Goal: Task Accomplishment & Management: Complete application form

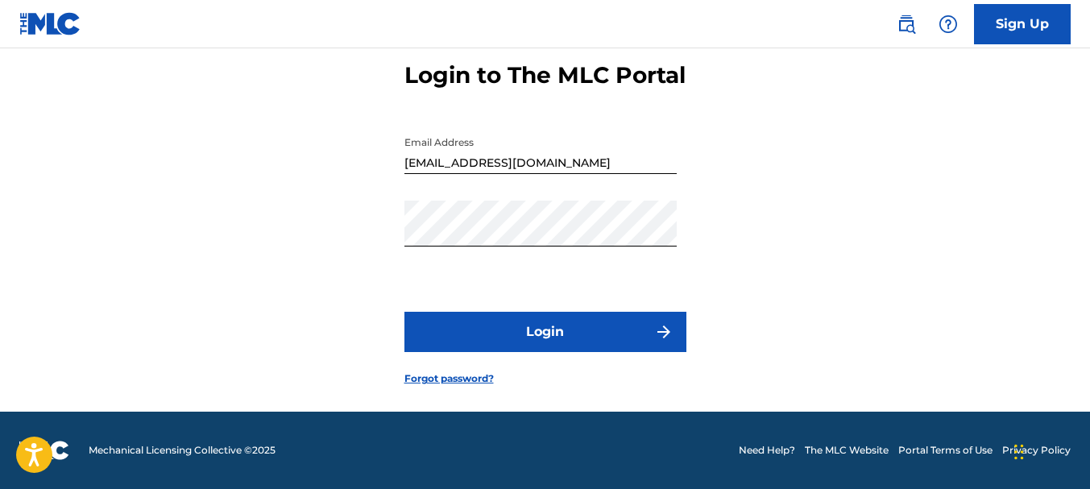
click at [548, 338] on button "Login" at bounding box center [545, 332] width 282 height 40
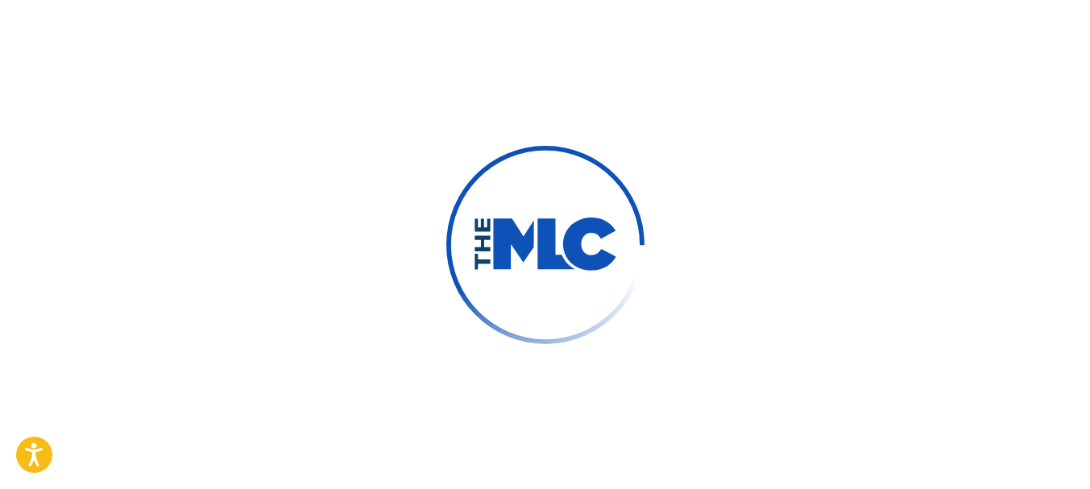
scroll to position [131, 0]
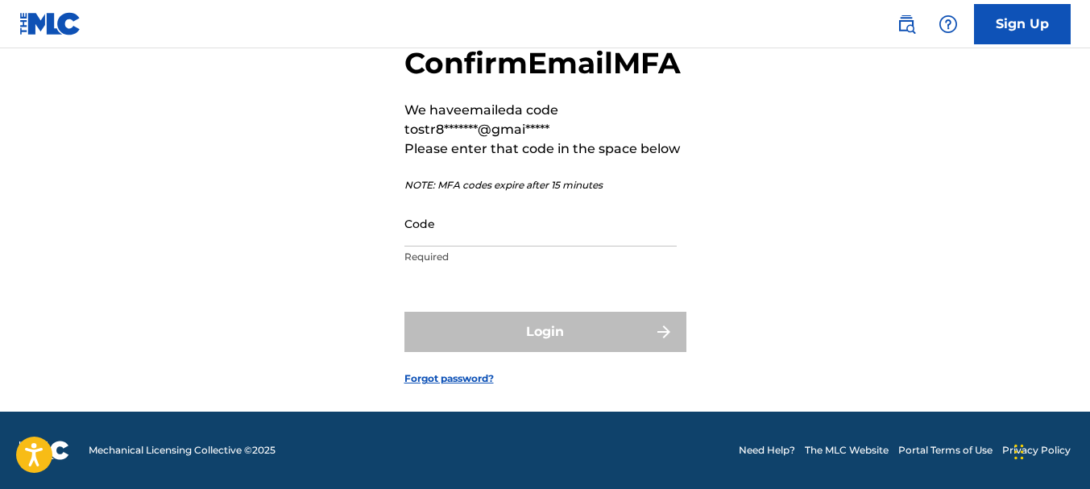
click at [499, 224] on input "Code" at bounding box center [540, 224] width 272 height 46
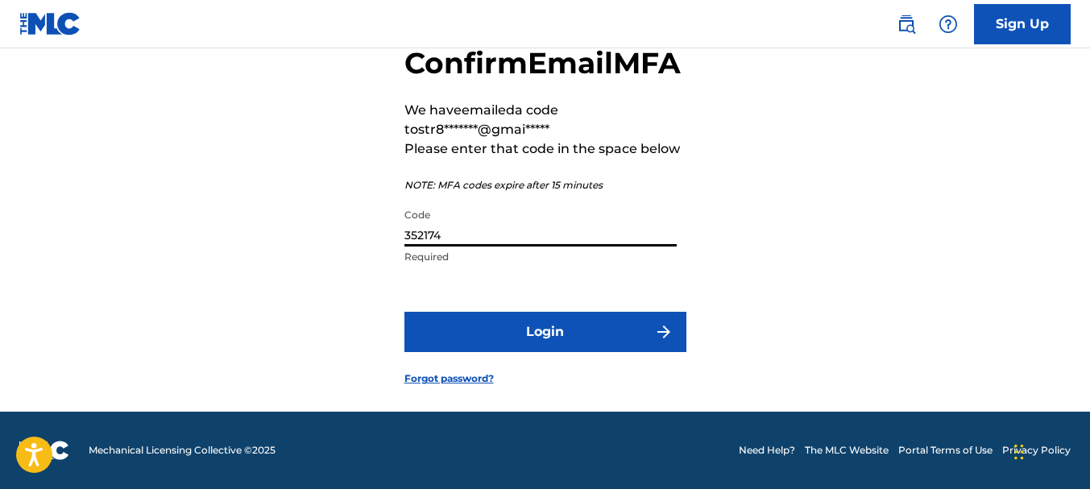
type input "352174"
click at [544, 326] on button "Login" at bounding box center [545, 332] width 282 height 40
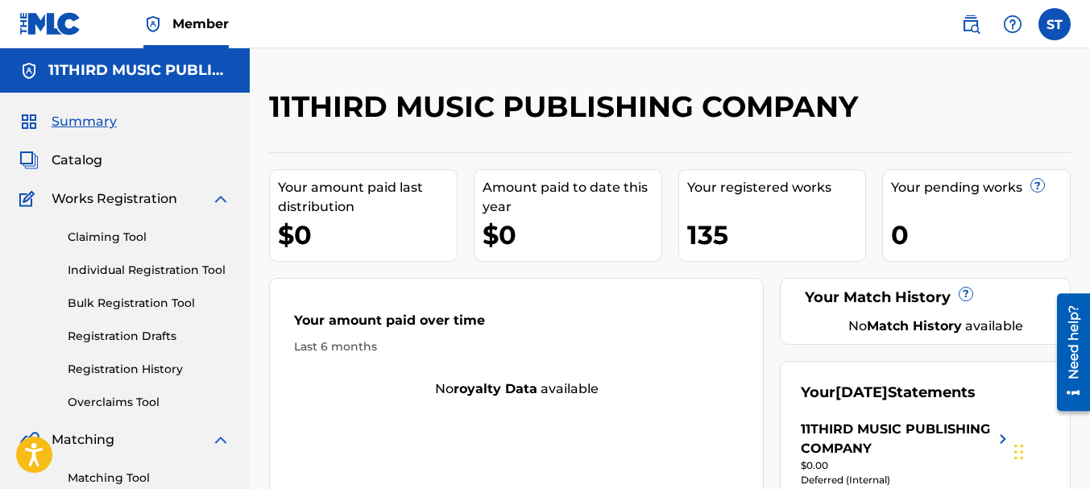
click at [146, 268] on link "Individual Registration Tool" at bounding box center [149, 270] width 163 height 17
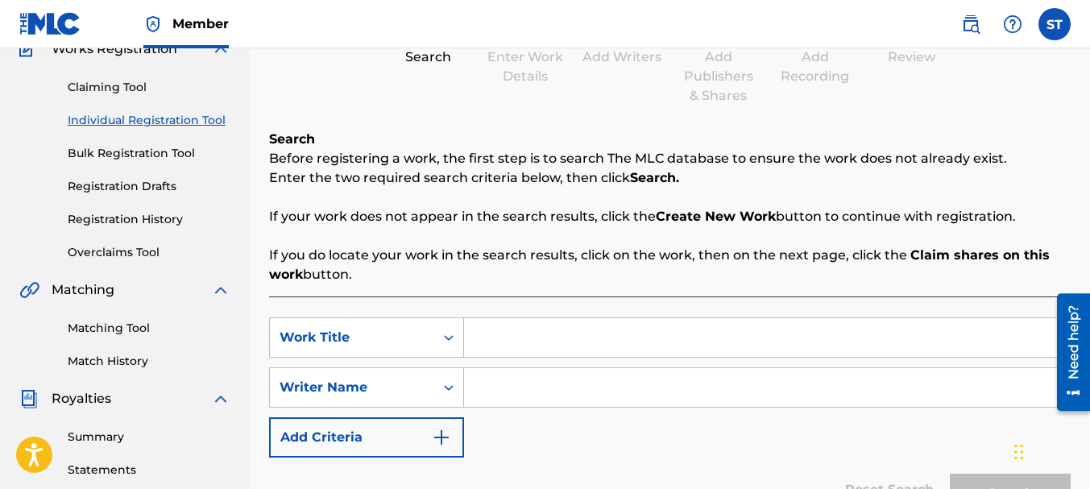
scroll to position [242, 0]
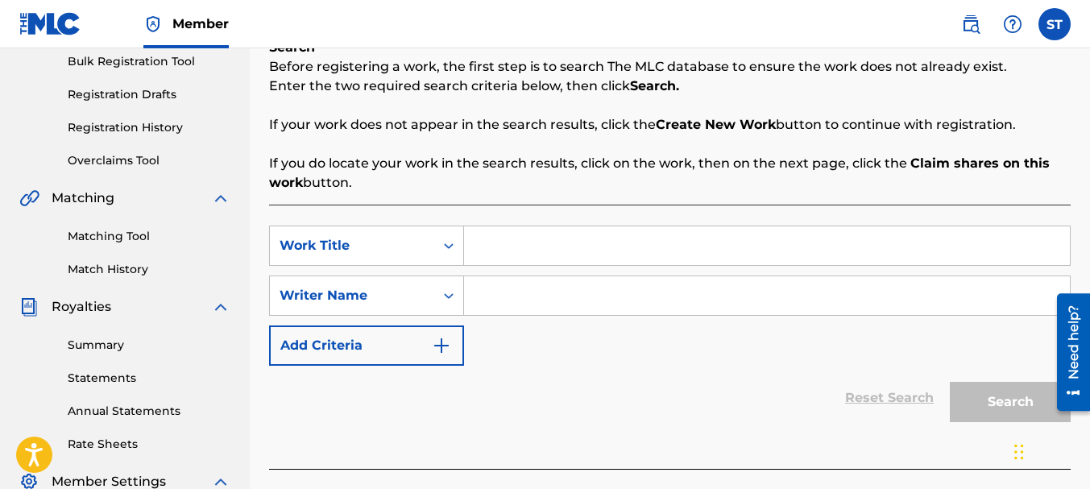
click at [523, 248] on input "Search Form" at bounding box center [767, 245] width 606 height 39
type input "YANKIN"
click at [509, 292] on input "Search Form" at bounding box center [767, 295] width 606 height 39
click at [451, 297] on icon "Search Form" at bounding box center [449, 296] width 10 height 6
click at [527, 304] on input "Search Form" at bounding box center [767, 295] width 606 height 39
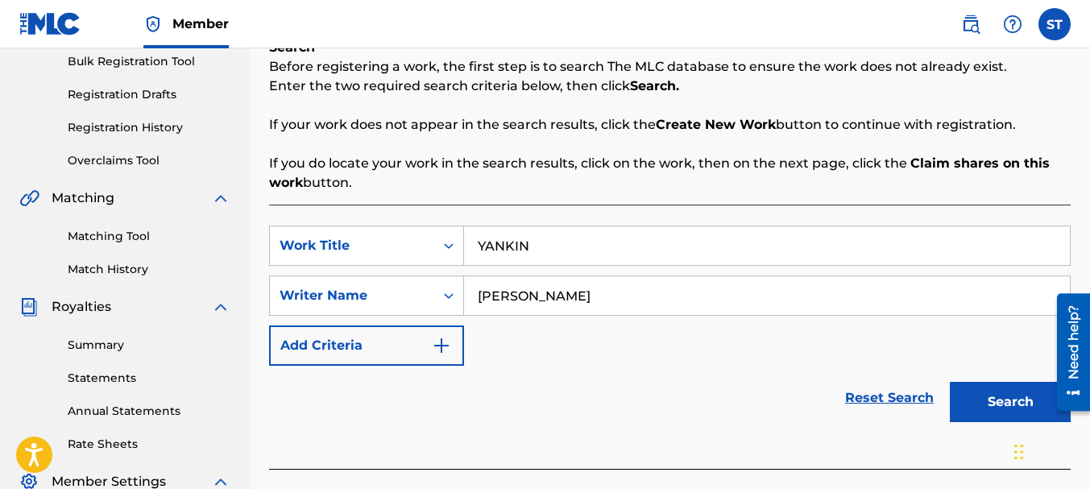
type input "[PERSON_NAME]"
click at [980, 395] on button "Search" at bounding box center [1010, 402] width 121 height 40
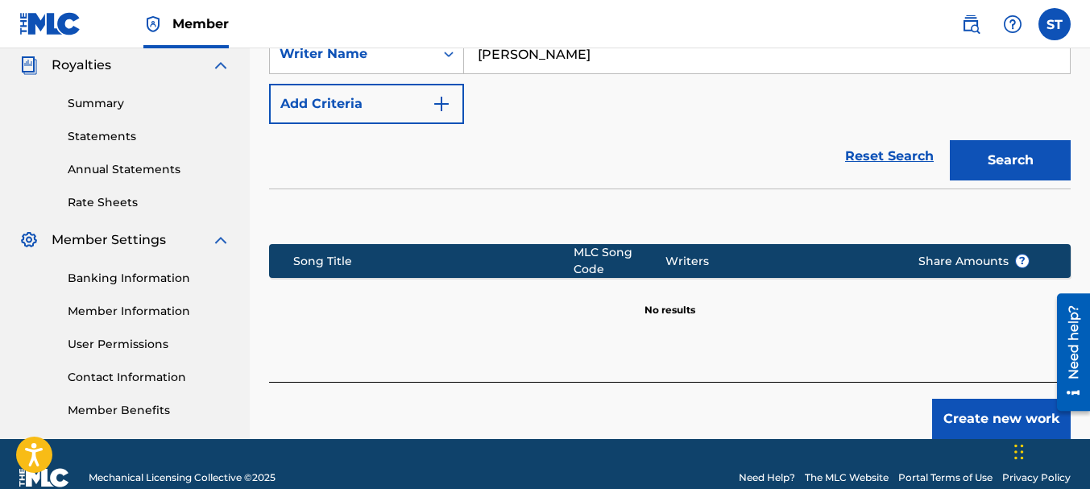
scroll to position [510, 0]
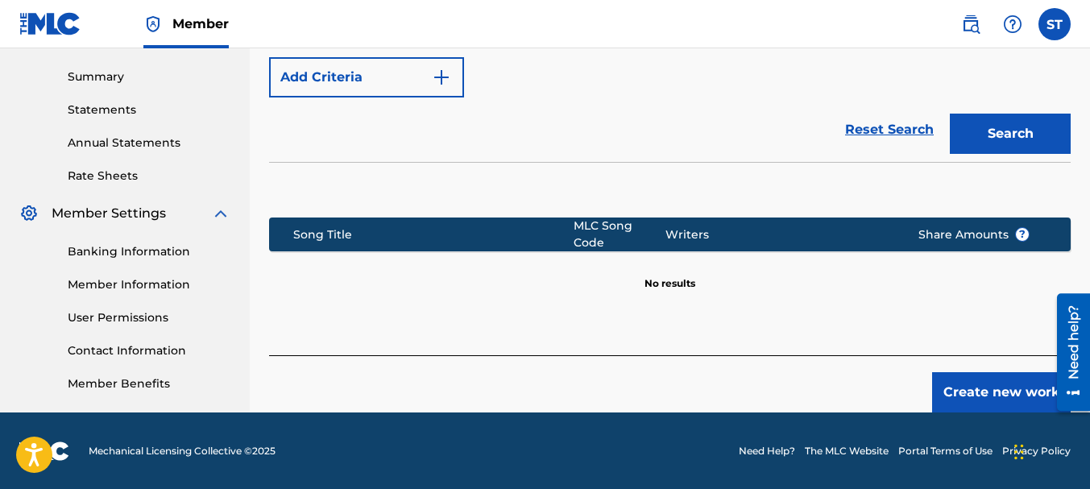
click at [1001, 372] on button "Create new work" at bounding box center [1001, 392] width 139 height 40
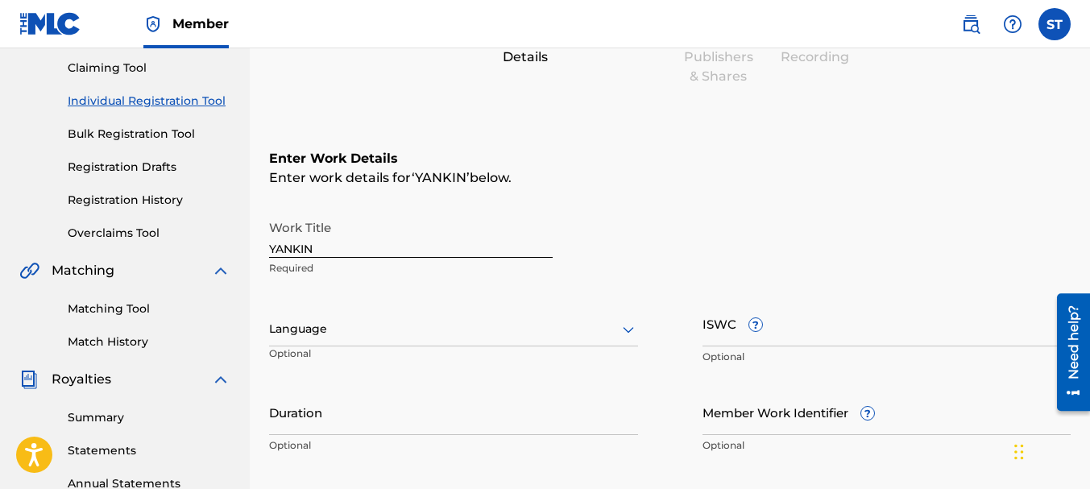
scroll to position [188, 0]
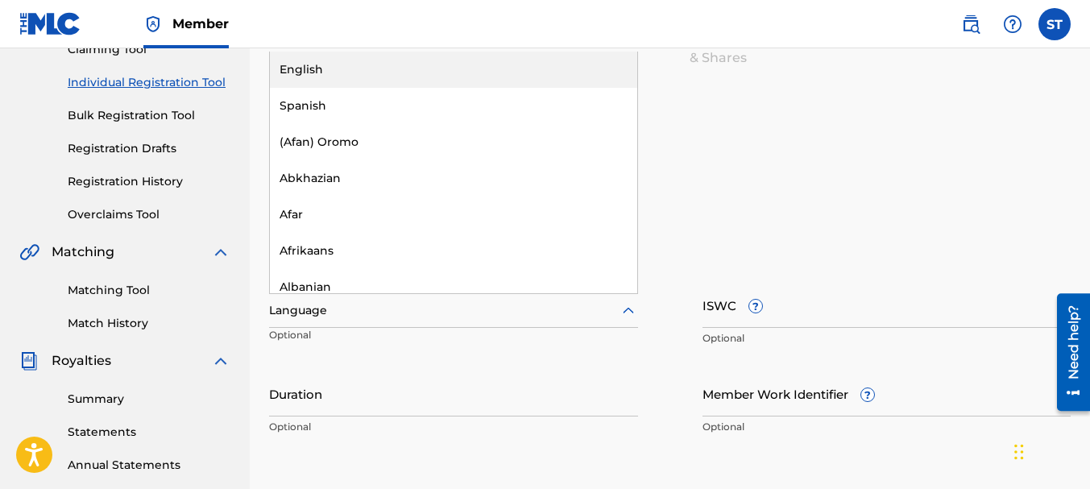
click at [627, 316] on icon at bounding box center [628, 310] width 19 height 19
click at [322, 71] on div "English" at bounding box center [453, 70] width 367 height 36
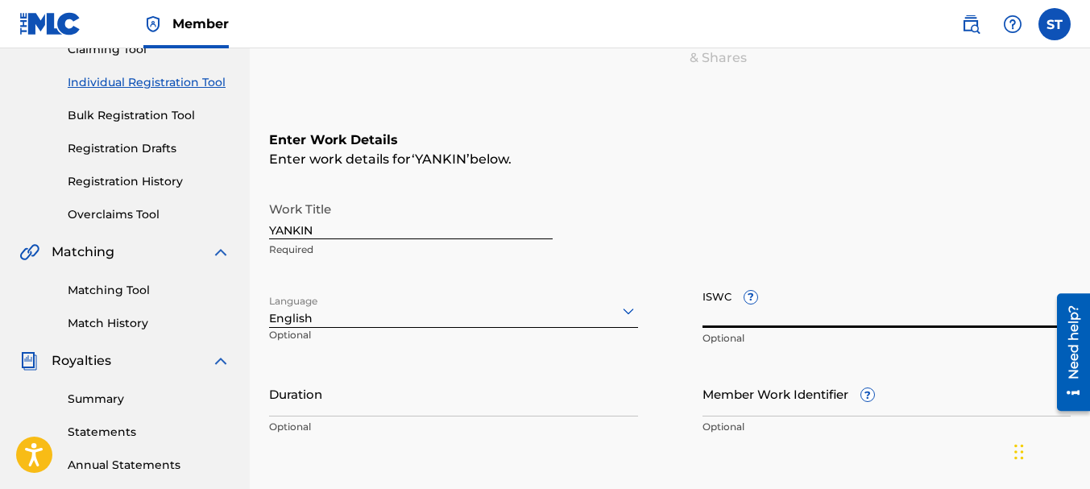
click at [788, 313] on input "ISWC ?" at bounding box center [886, 305] width 369 height 46
paste input "057829101821"
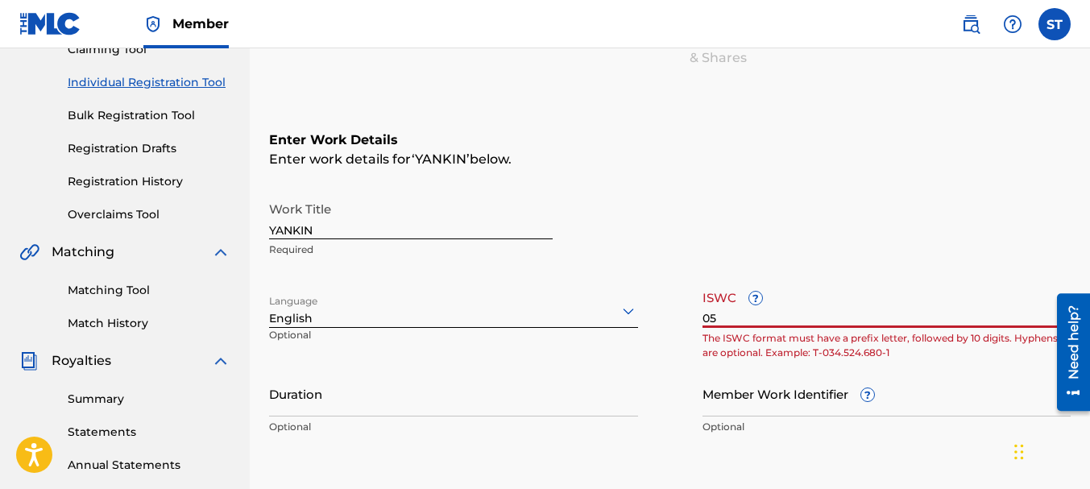
type input "0"
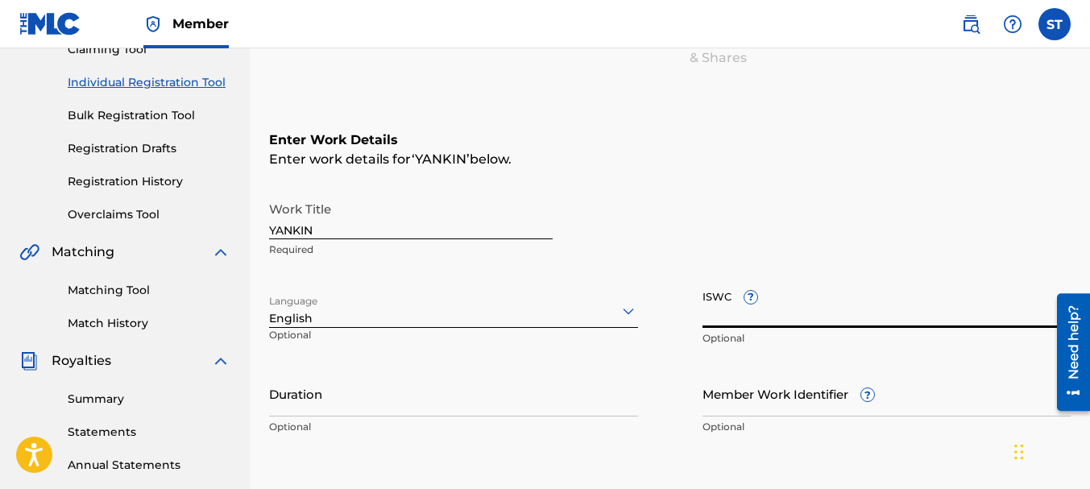
paste input "T3338903967"
type input "T3338903967"
click at [332, 405] on input "Duration" at bounding box center [453, 394] width 369 height 46
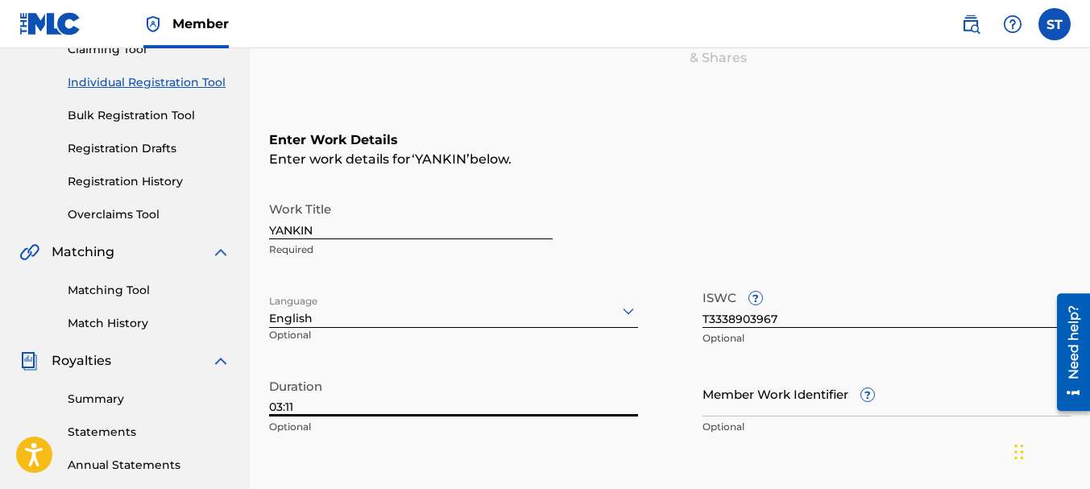
type input "03:11"
click at [804, 402] on input "Member Work Identifier ?" at bounding box center [886, 394] width 369 height 46
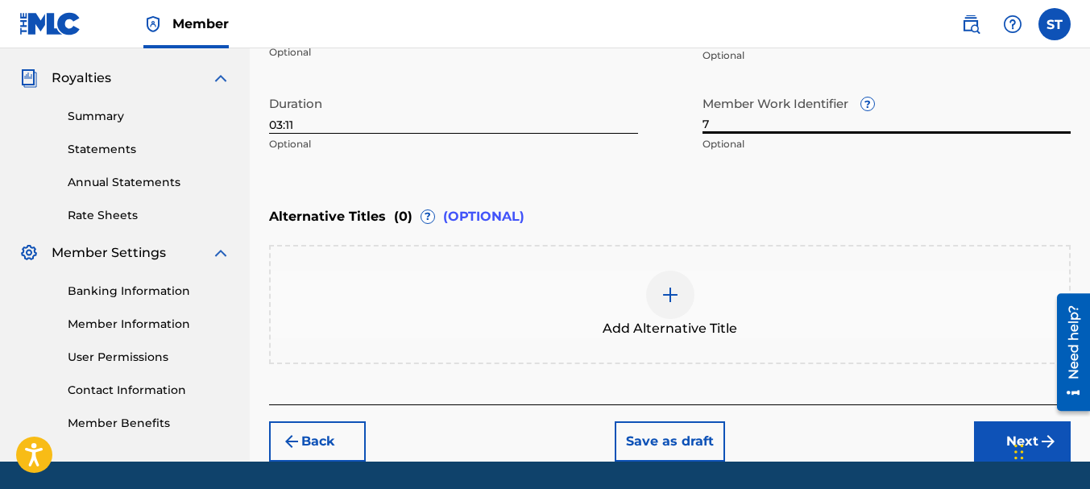
scroll to position [510, 0]
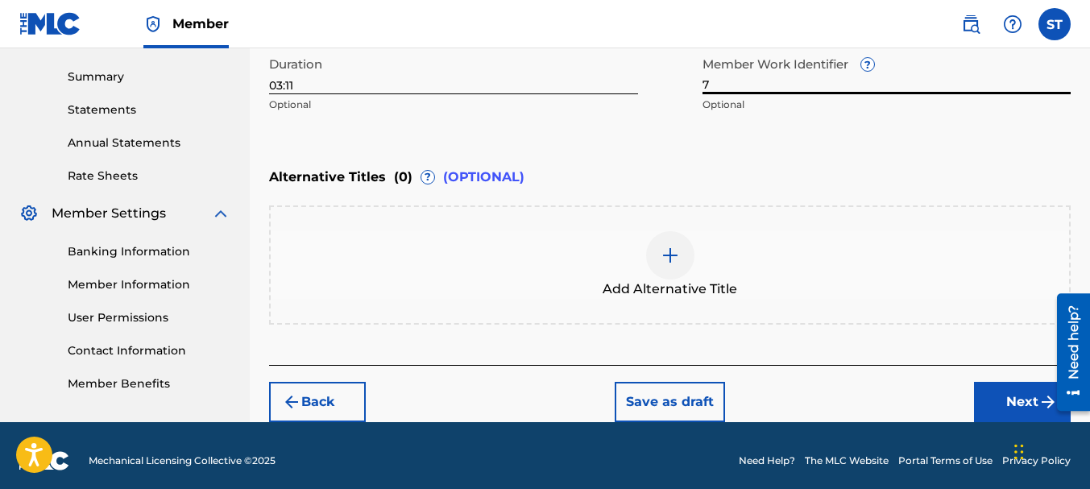
type input "7"
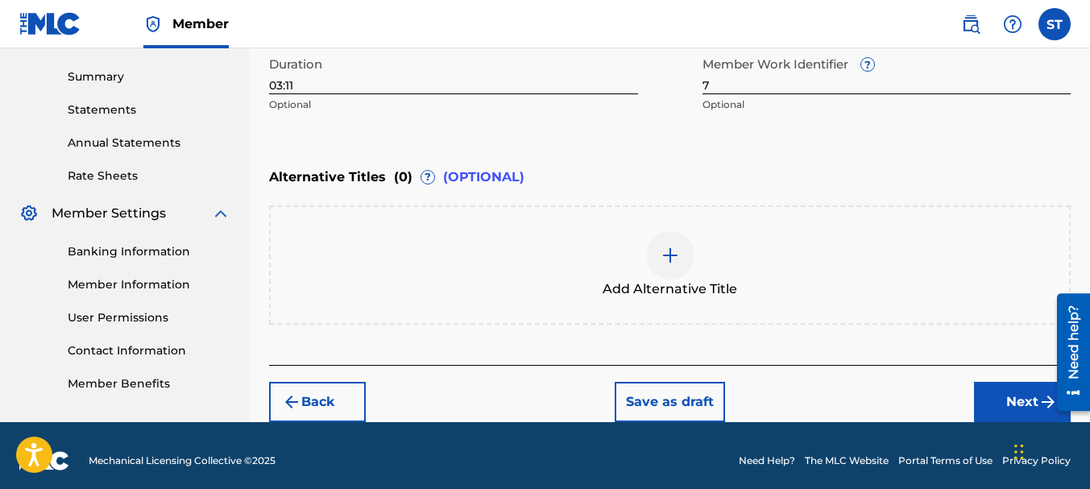
click at [1009, 391] on button "Next" at bounding box center [1022, 402] width 97 height 40
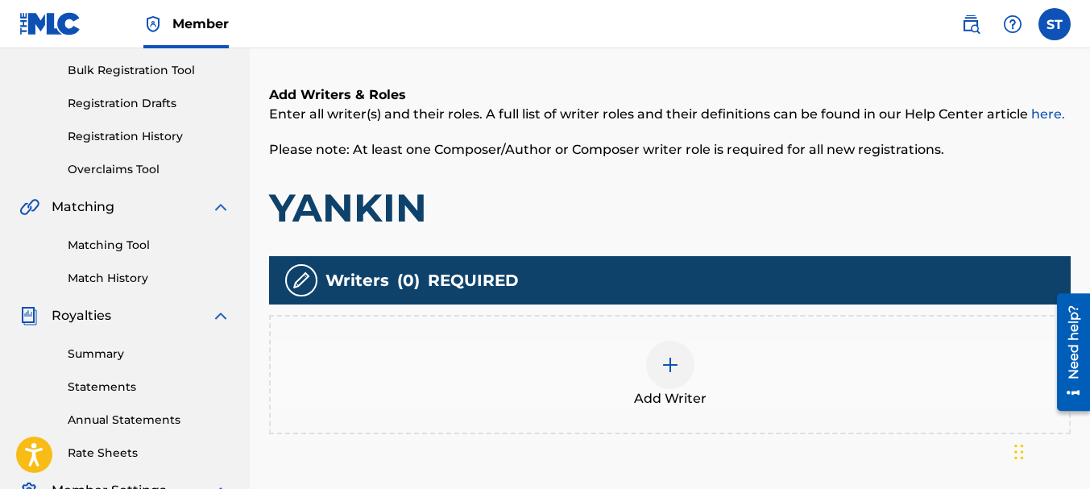
scroll to position [314, 0]
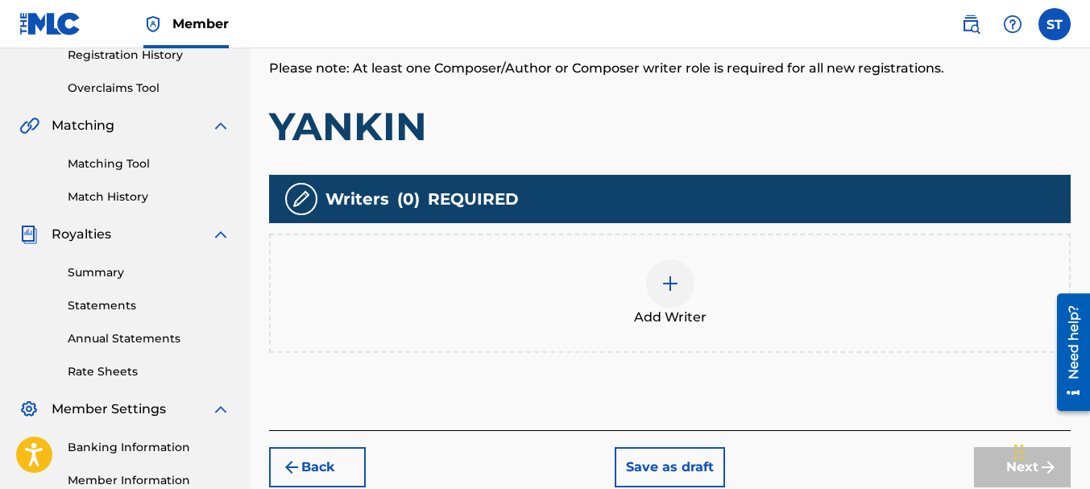
click at [668, 283] on img at bounding box center [669, 283] width 19 height 19
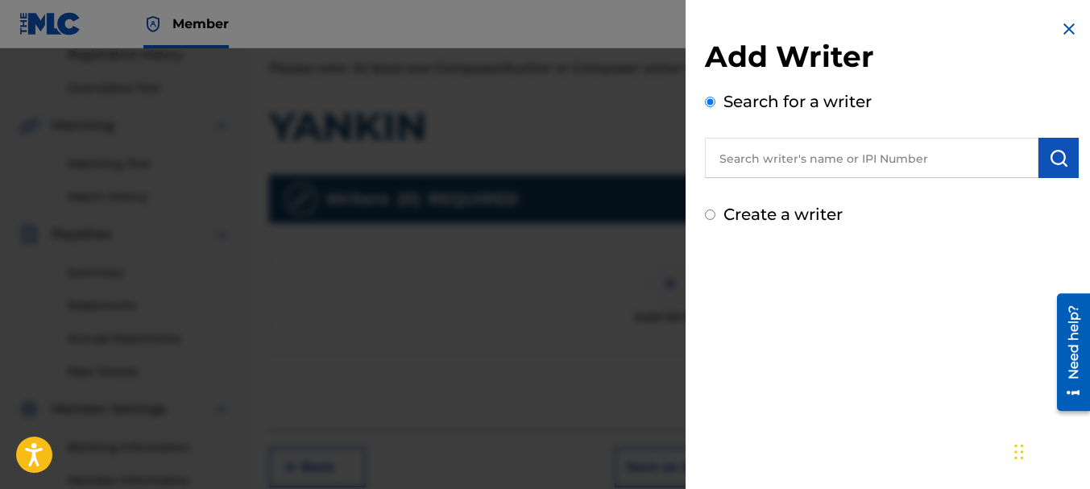
click at [772, 159] on input "text" at bounding box center [871, 158] width 333 height 40
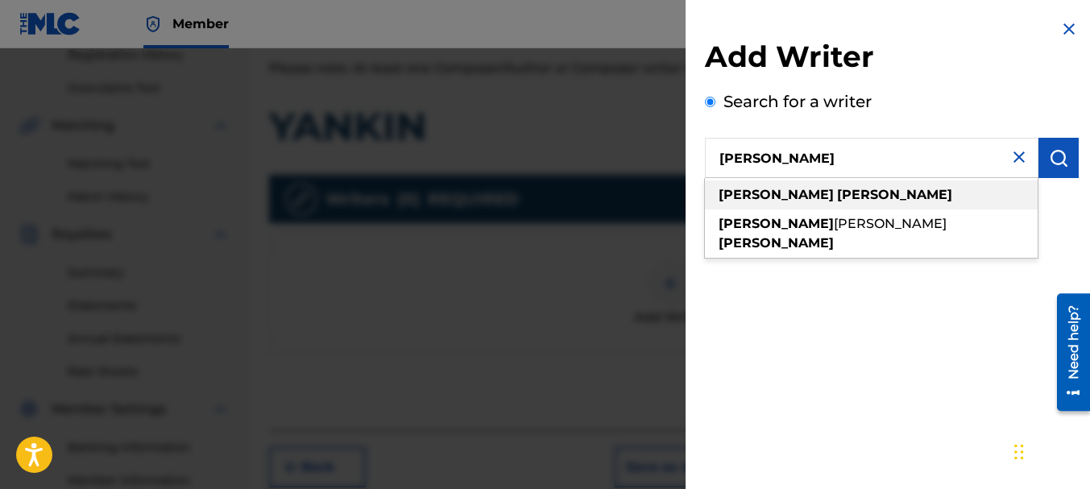
click at [837, 195] on strong "[PERSON_NAME]" at bounding box center [894, 194] width 115 height 15
type input "[PERSON_NAME]"
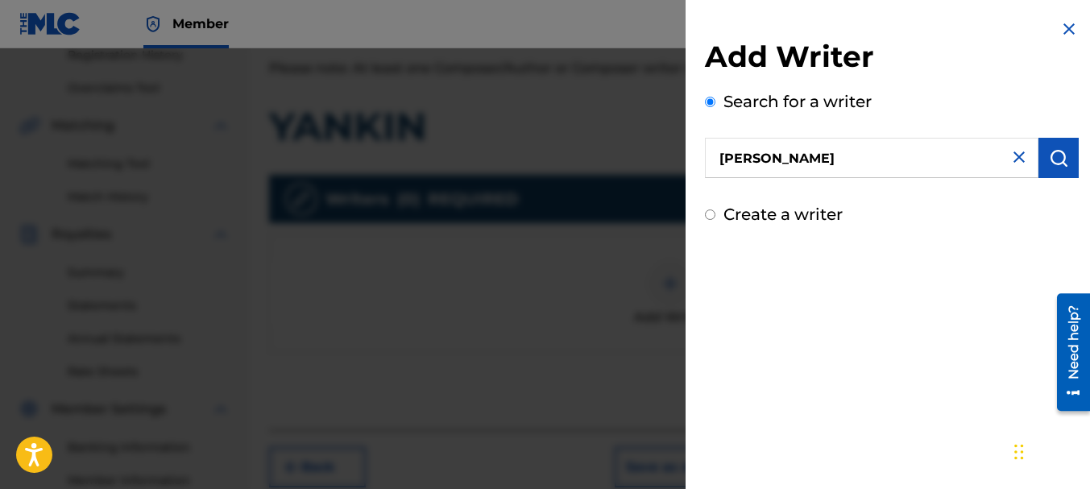
click at [1058, 162] on img "submit" at bounding box center [1058, 157] width 19 height 19
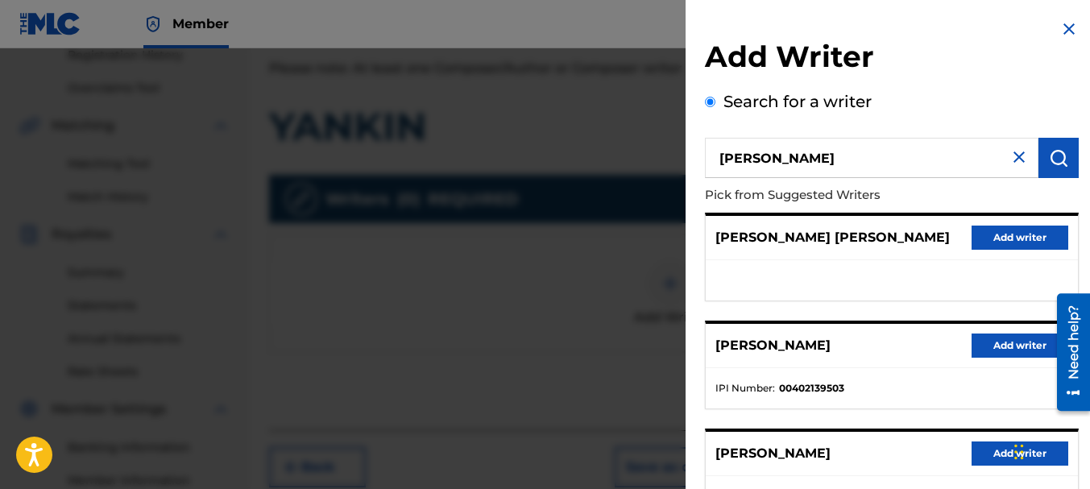
click at [1021, 349] on button "Add writer" at bounding box center [1019, 345] width 97 height 24
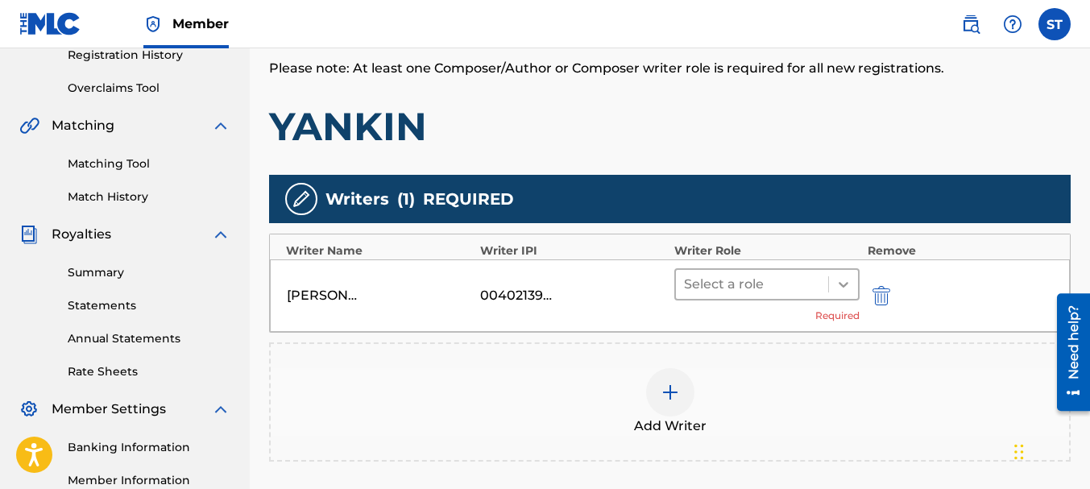
click at [843, 283] on icon at bounding box center [843, 284] width 16 height 16
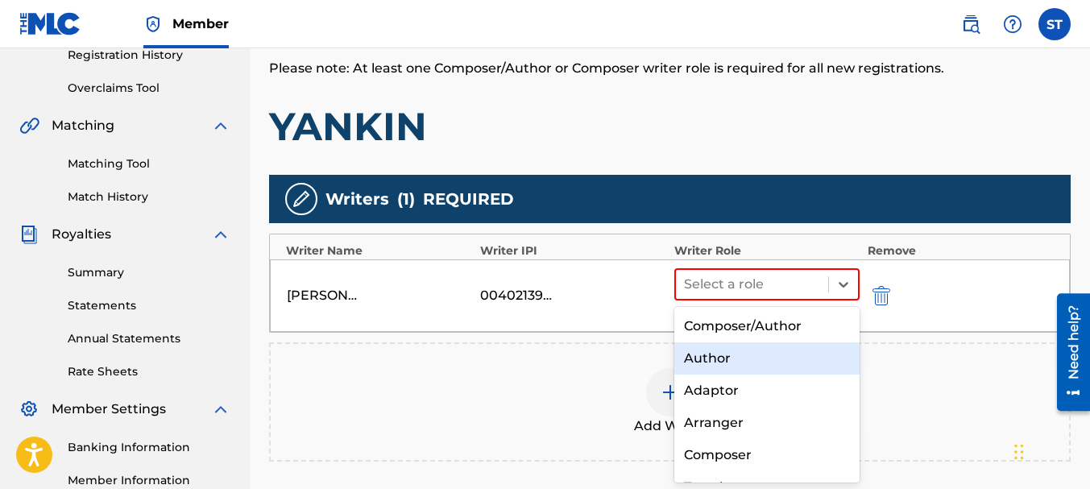
click at [770, 359] on div "Author" at bounding box center [766, 358] width 185 height 32
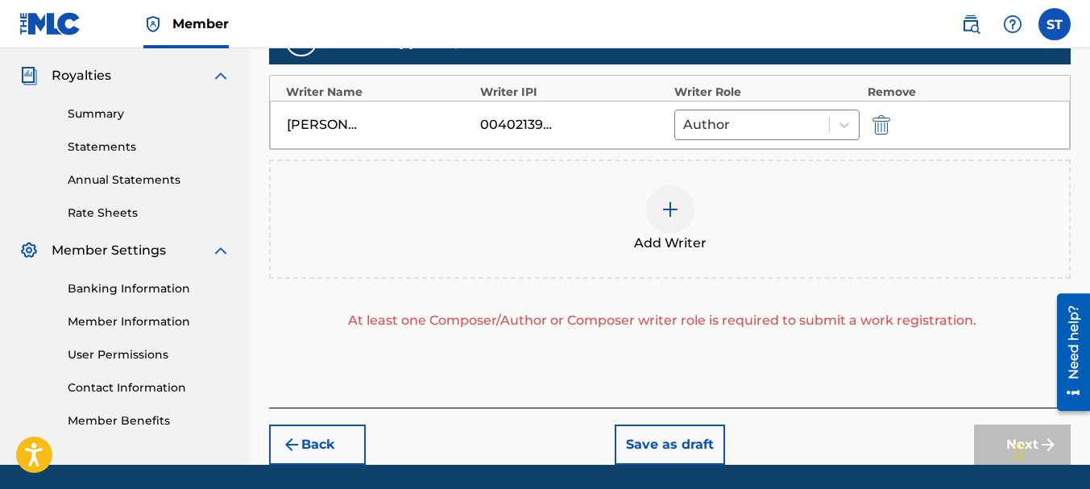
scroll to position [445, 0]
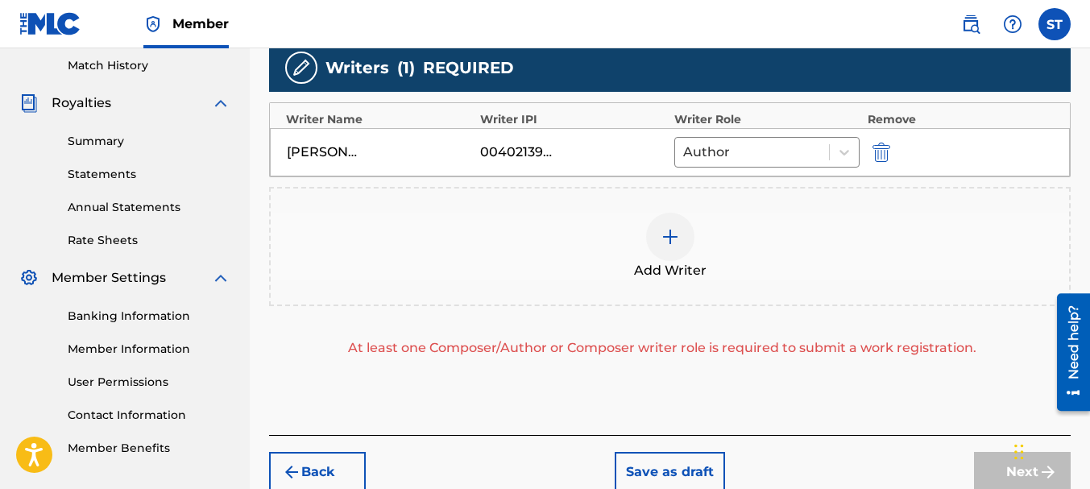
click at [675, 232] on img at bounding box center [669, 236] width 19 height 19
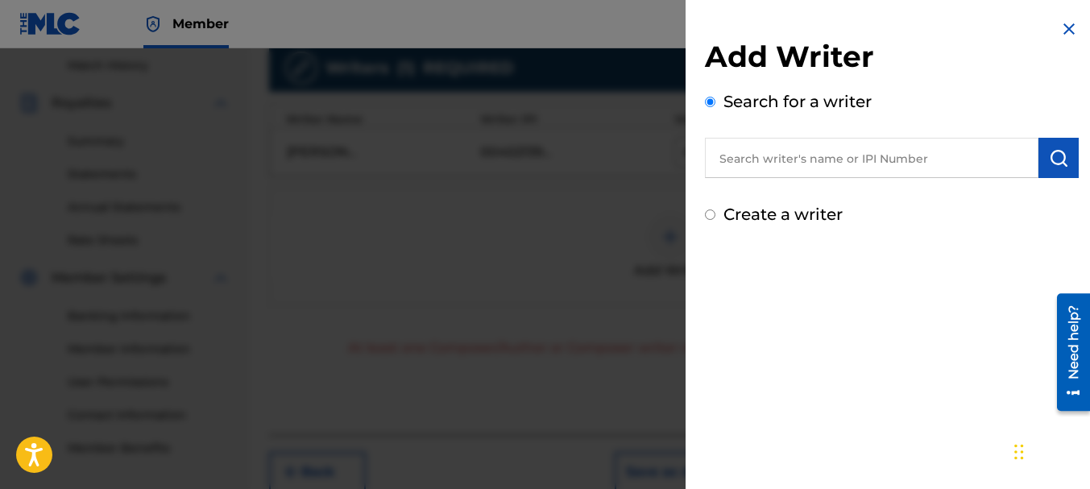
click at [762, 157] on input "text" at bounding box center [871, 158] width 333 height 40
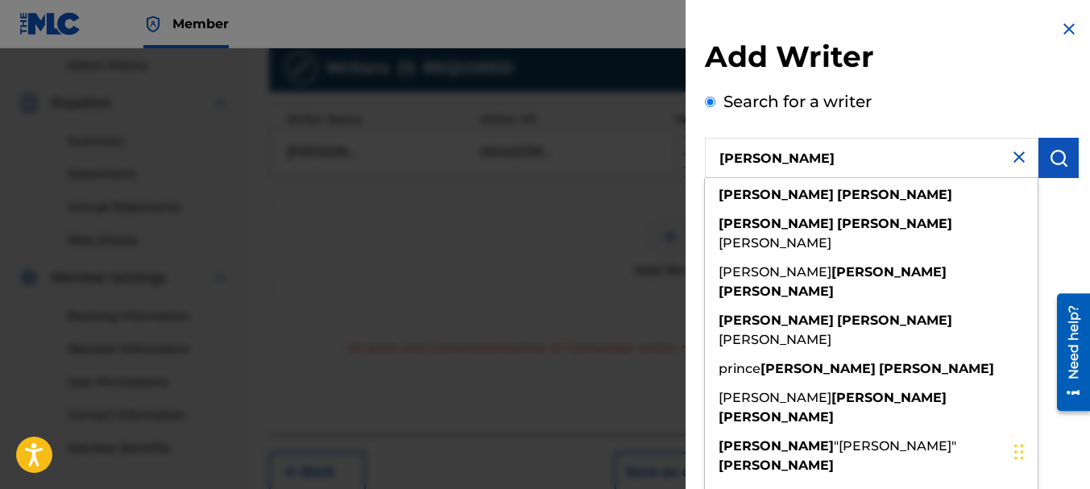
type input "[PERSON_NAME]"
click at [1040, 166] on button "submit" at bounding box center [1058, 158] width 40 height 40
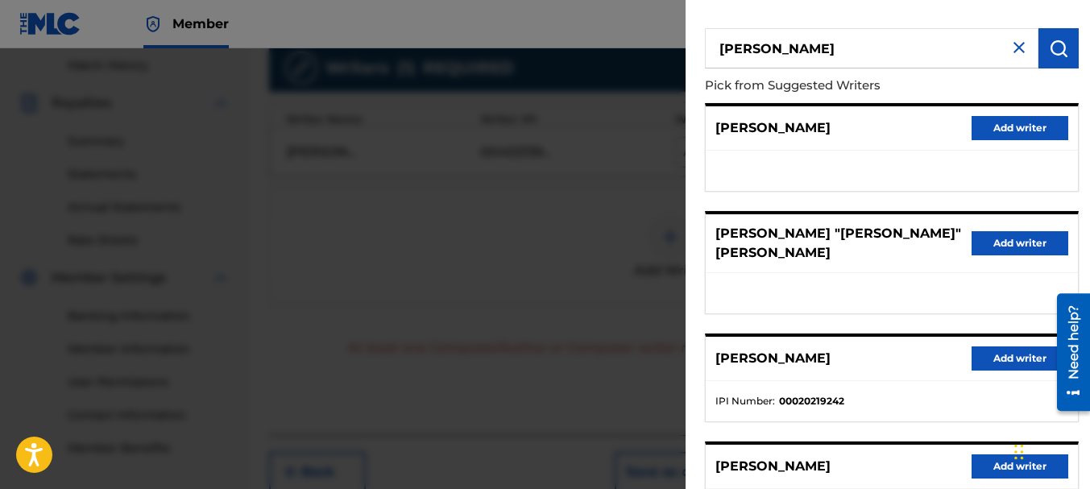
scroll to position [81, 0]
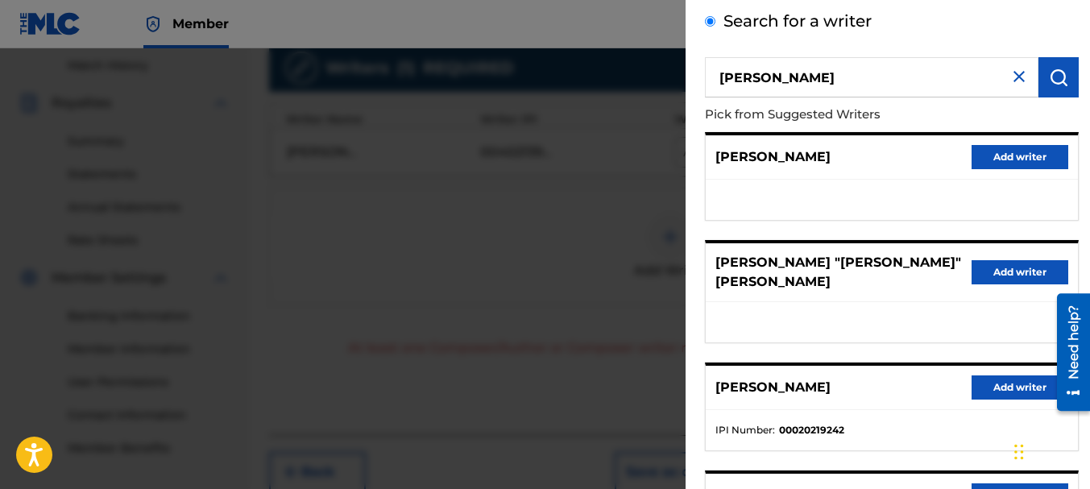
click at [1007, 165] on button "Add writer" at bounding box center [1019, 157] width 97 height 24
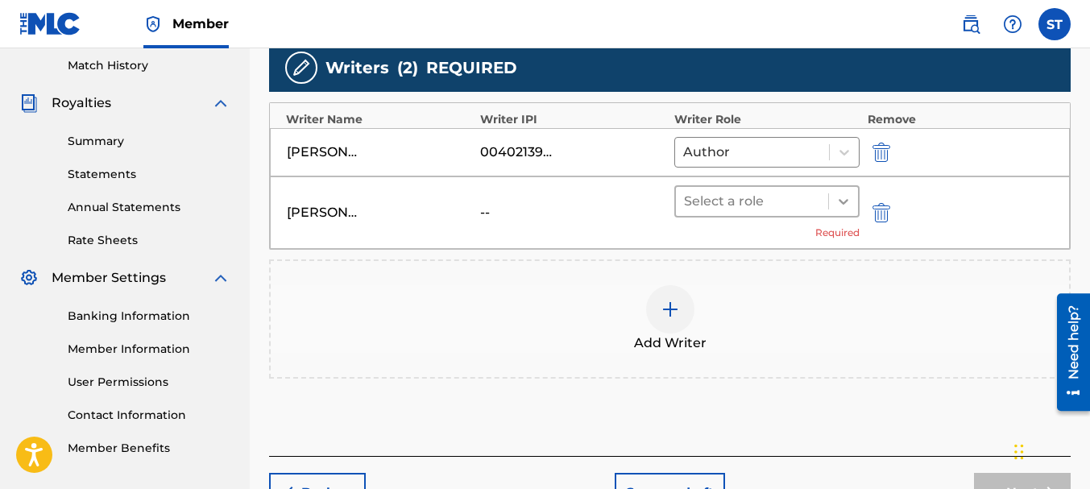
click at [845, 203] on icon at bounding box center [843, 201] width 16 height 16
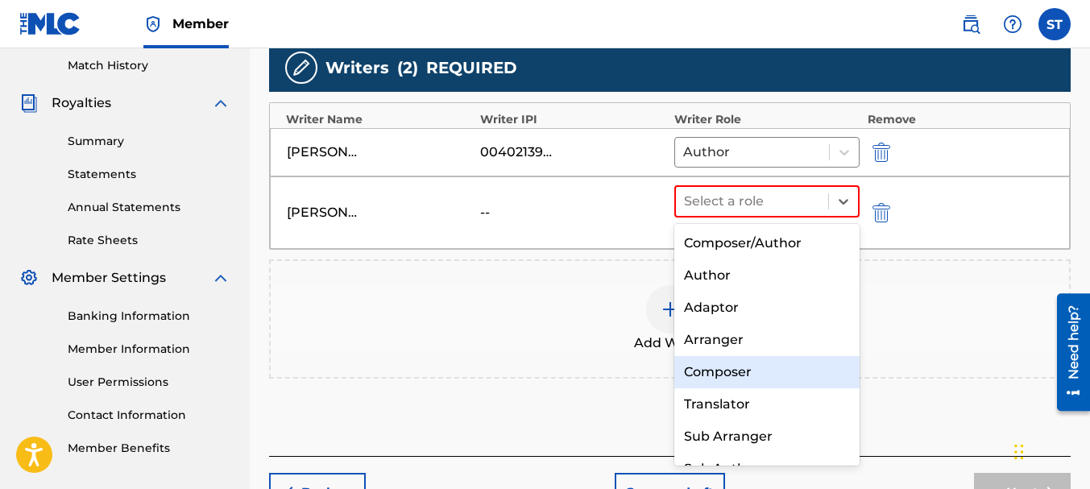
click at [728, 371] on div "Composer" at bounding box center [766, 372] width 185 height 32
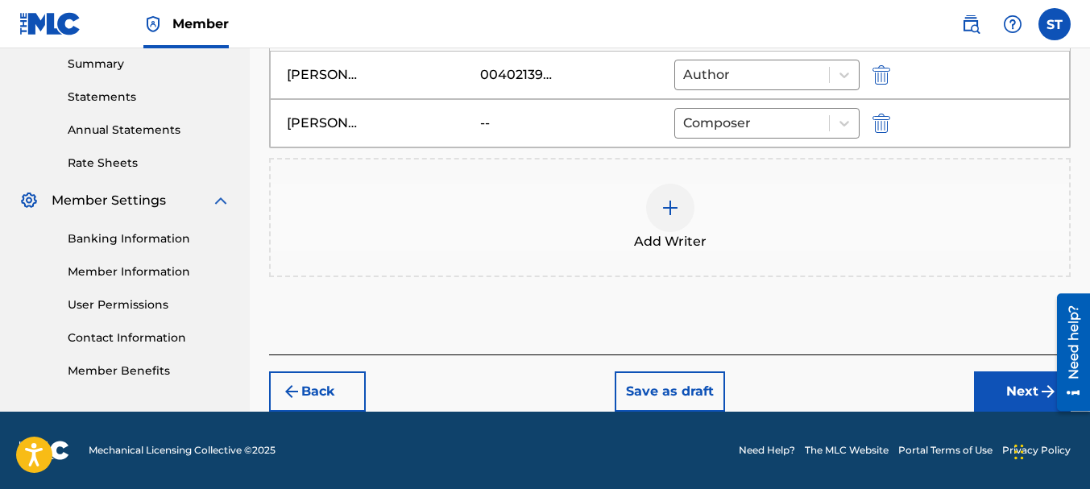
click at [1035, 383] on button "Next" at bounding box center [1022, 391] width 97 height 40
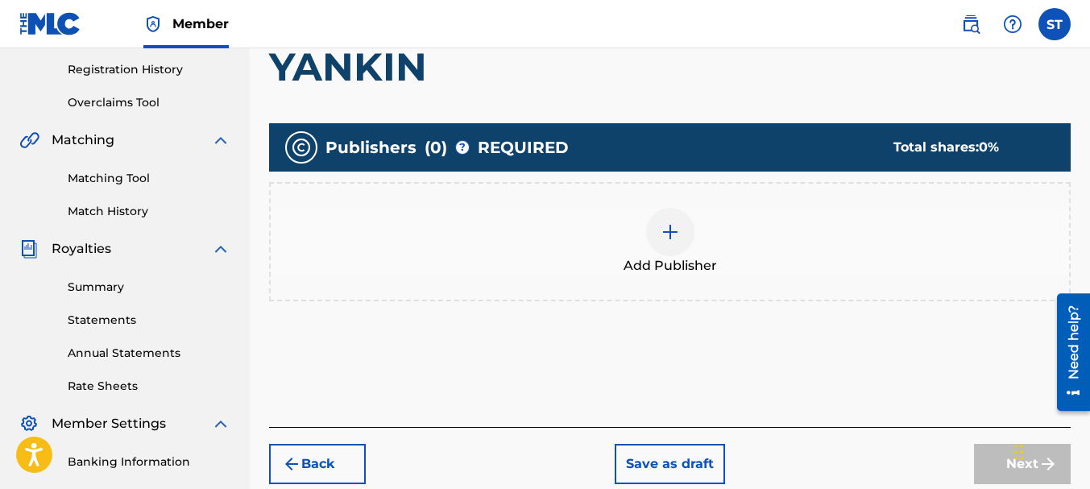
scroll to position [314, 0]
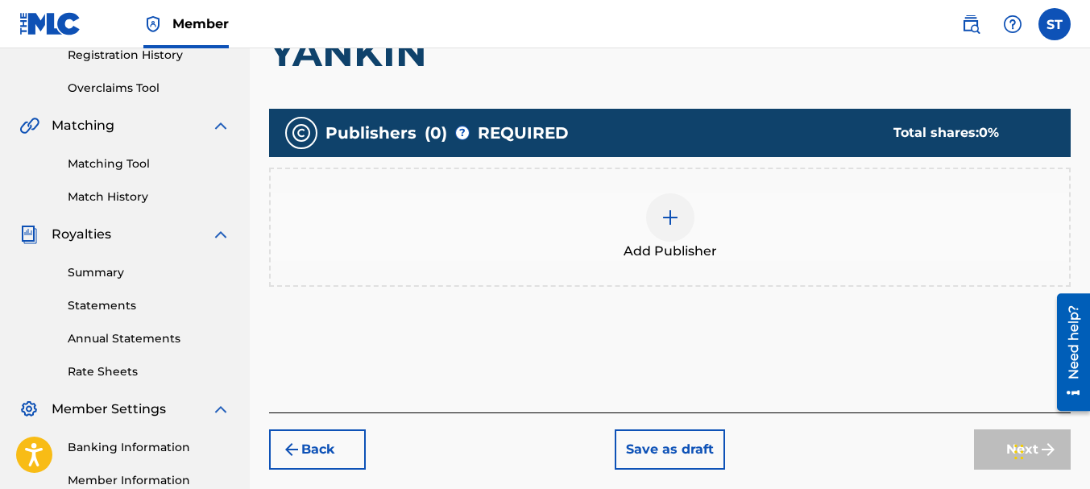
click at [672, 218] on img at bounding box center [669, 217] width 19 height 19
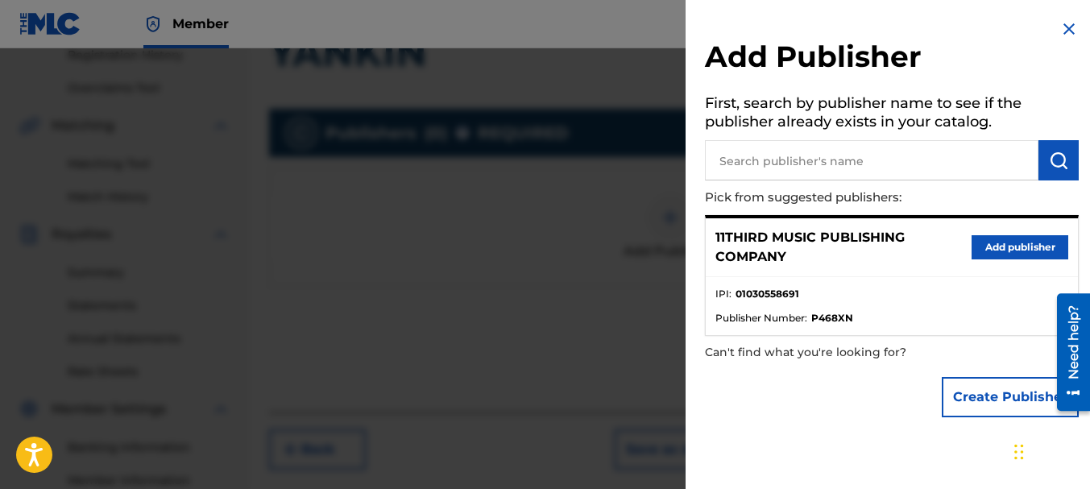
click at [1020, 251] on button "Add publisher" at bounding box center [1019, 247] width 97 height 24
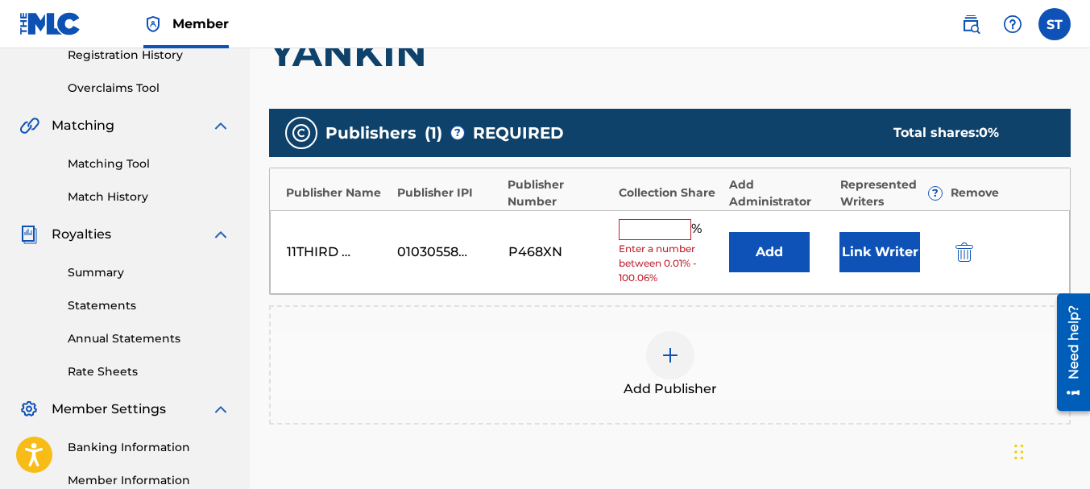
click at [664, 232] on input "text" at bounding box center [655, 229] width 72 height 21
type input "50"
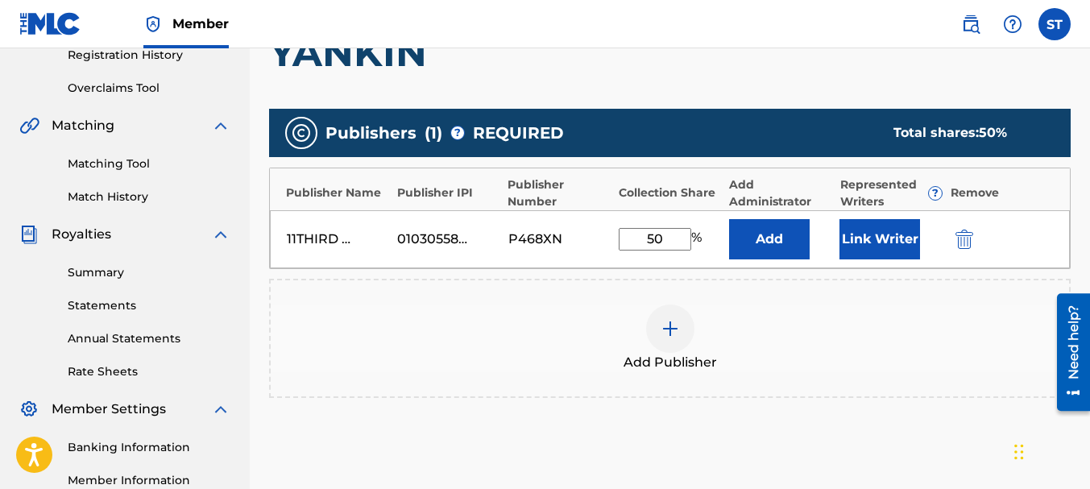
click at [875, 244] on button "Link Writer" at bounding box center [879, 239] width 81 height 40
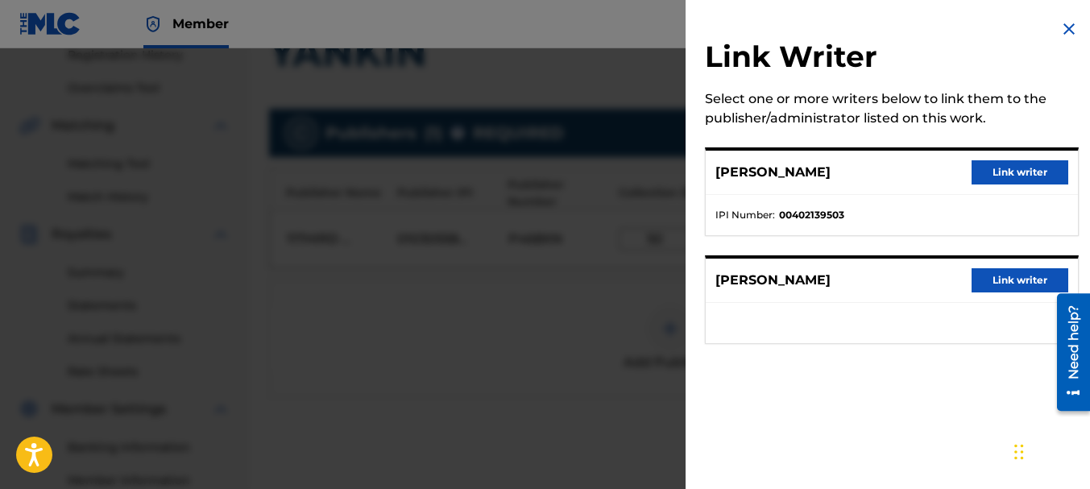
click at [997, 166] on button "Link writer" at bounding box center [1019, 172] width 97 height 24
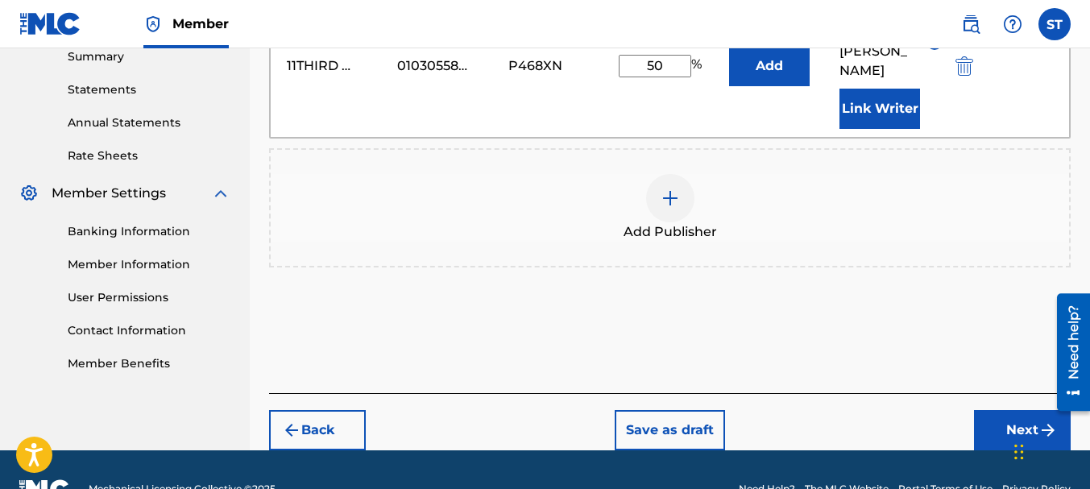
click at [1032, 410] on button "Next" at bounding box center [1022, 430] width 97 height 40
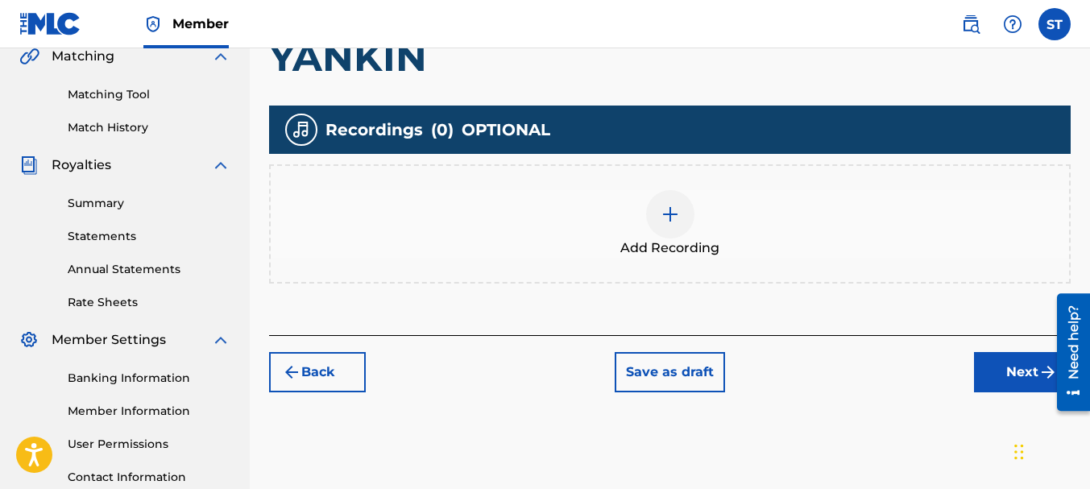
scroll to position [395, 0]
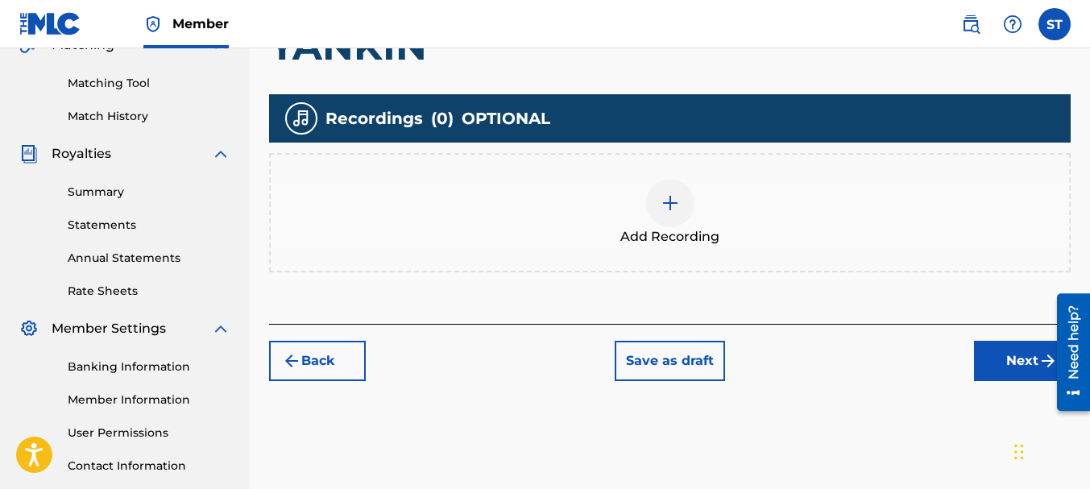
click at [669, 201] on img at bounding box center [669, 202] width 19 height 19
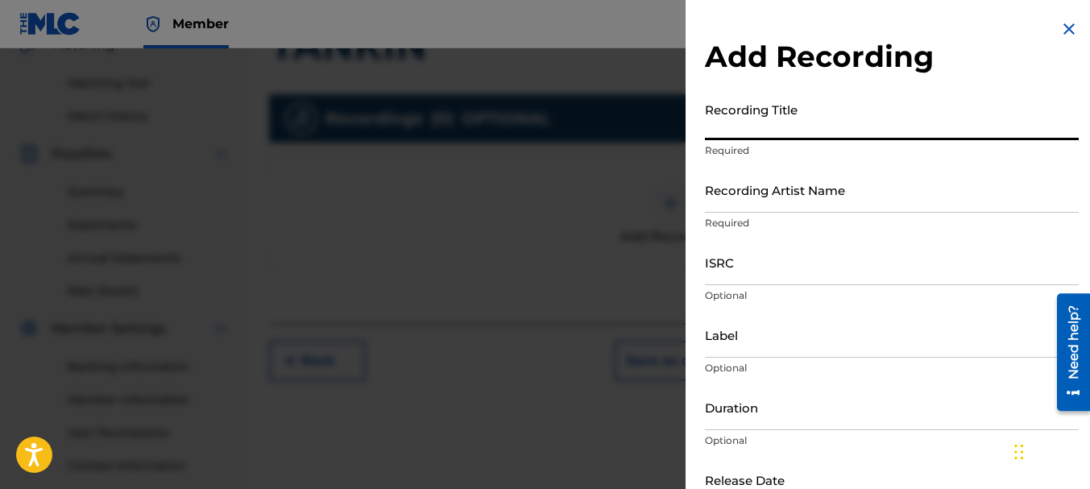
click at [754, 127] on input "Recording Title" at bounding box center [892, 117] width 374 height 46
type input "YANKIN"
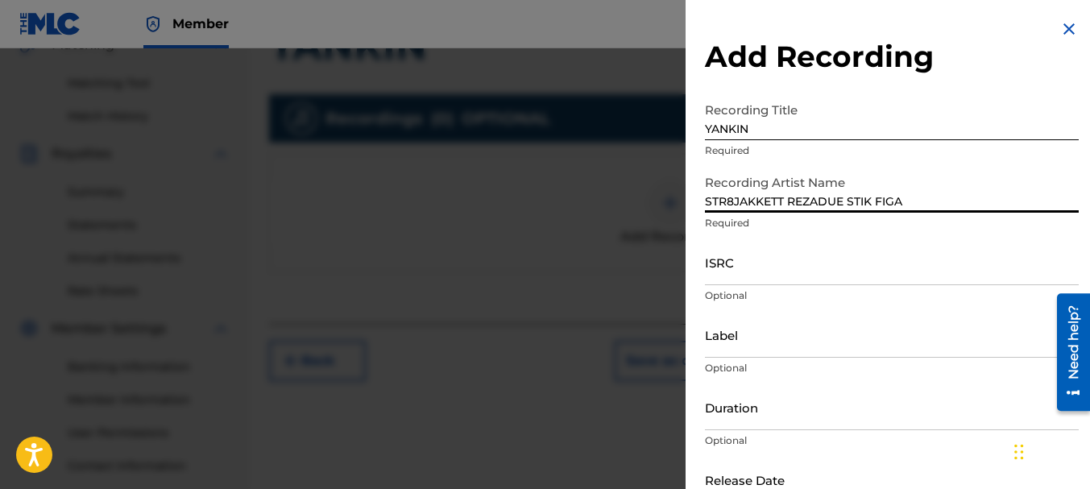
type input "STR8JAKKETT REZADUE STIK FIGA"
click at [763, 270] on input "ISRC" at bounding box center [892, 262] width 374 height 46
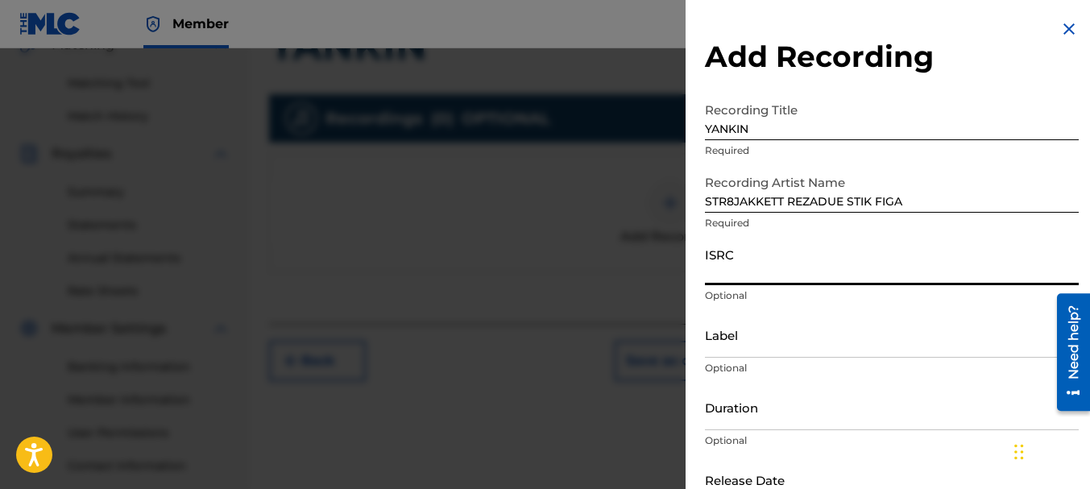
paste input "QZ43X1700450"
type input "QZ43X1700450"
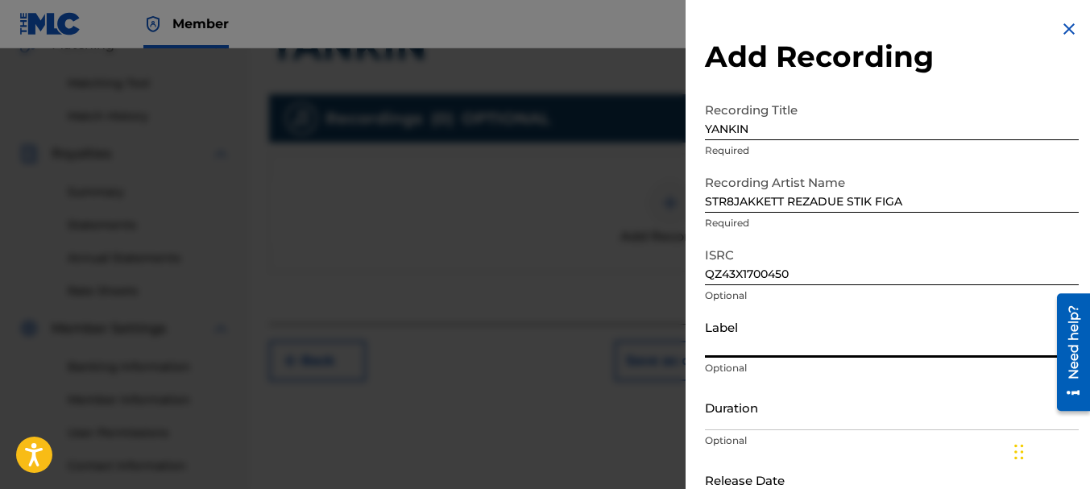
click at [774, 344] on input "Label" at bounding box center [892, 335] width 374 height 46
type input "bykp"
click at [801, 422] on input "Duration" at bounding box center [892, 407] width 374 height 46
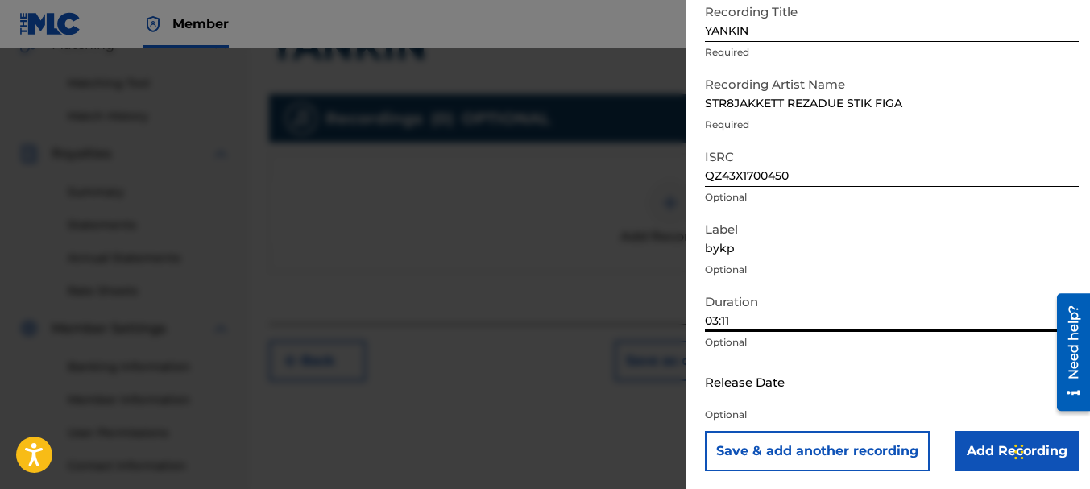
scroll to position [100, 0]
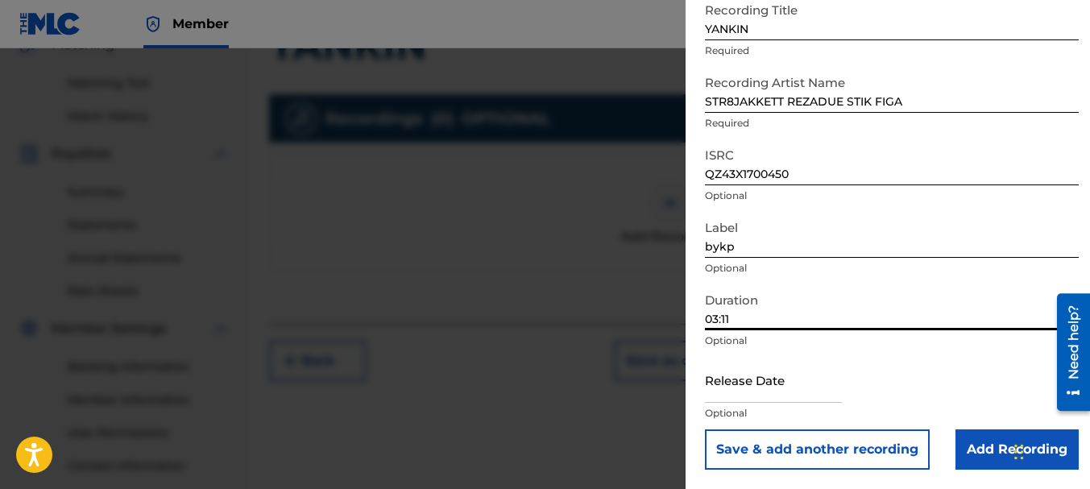
type input "03:11"
click at [758, 396] on input "text" at bounding box center [773, 380] width 137 height 46
select select "7"
select select "2025"
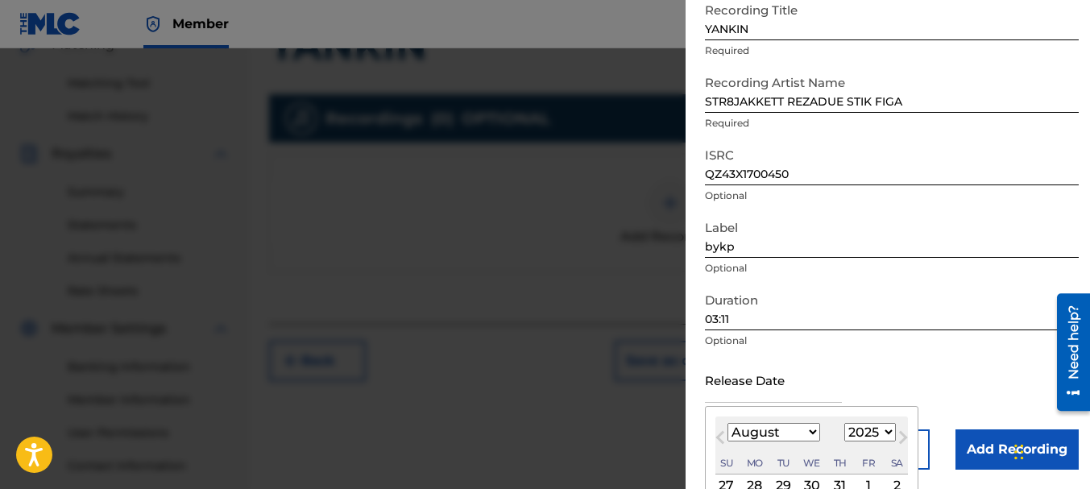
click at [941, 223] on form "Recording Title YANKIN Required Recording Artist Name STR8JAKKETT REZADUE STIK …" at bounding box center [892, 231] width 374 height 475
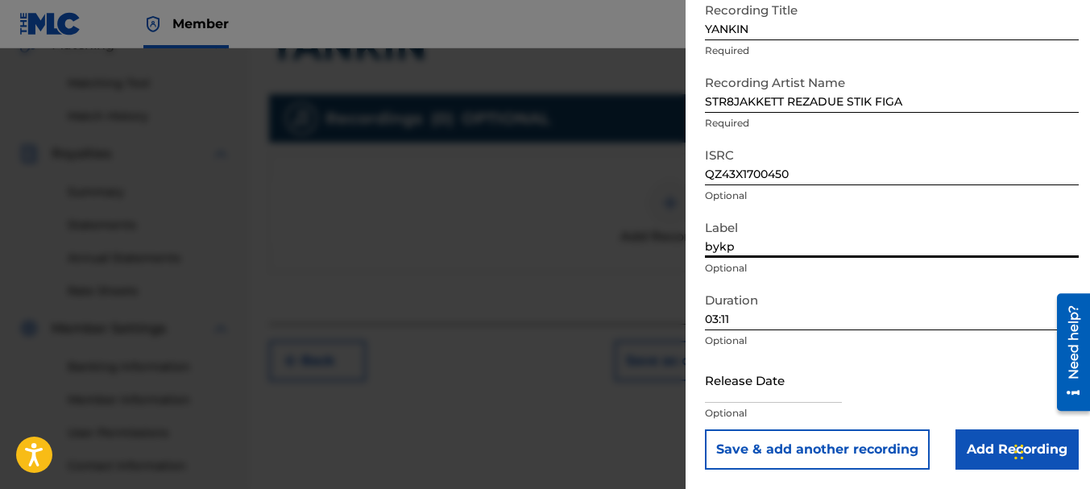
click at [744, 389] on input "text" at bounding box center [773, 380] width 137 height 46
select select "7"
select select "2025"
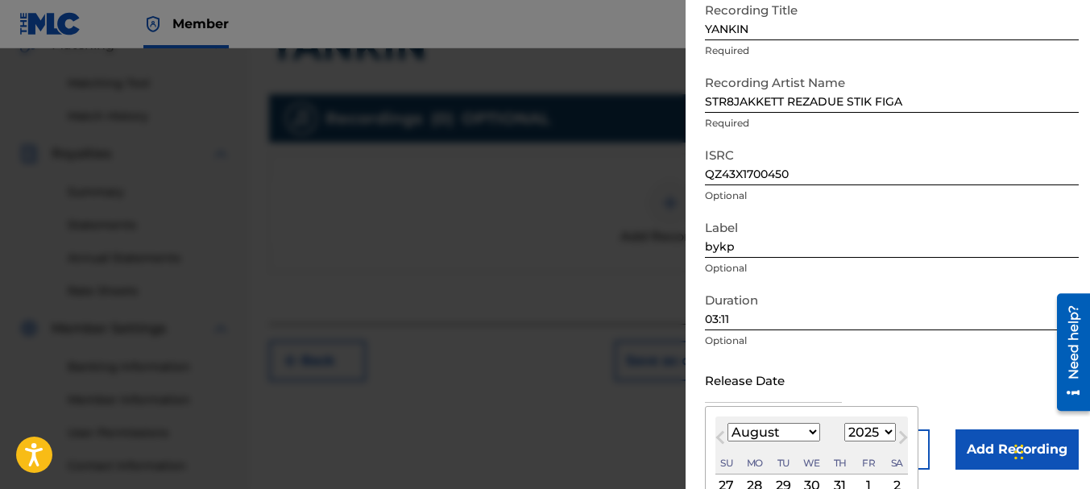
click at [809, 432] on select "January February March April May June July August September October November De…" at bounding box center [773, 432] width 93 height 19
select select "6"
click at [727, 423] on select "January February March April May June July August September October November De…" at bounding box center [773, 432] width 93 height 19
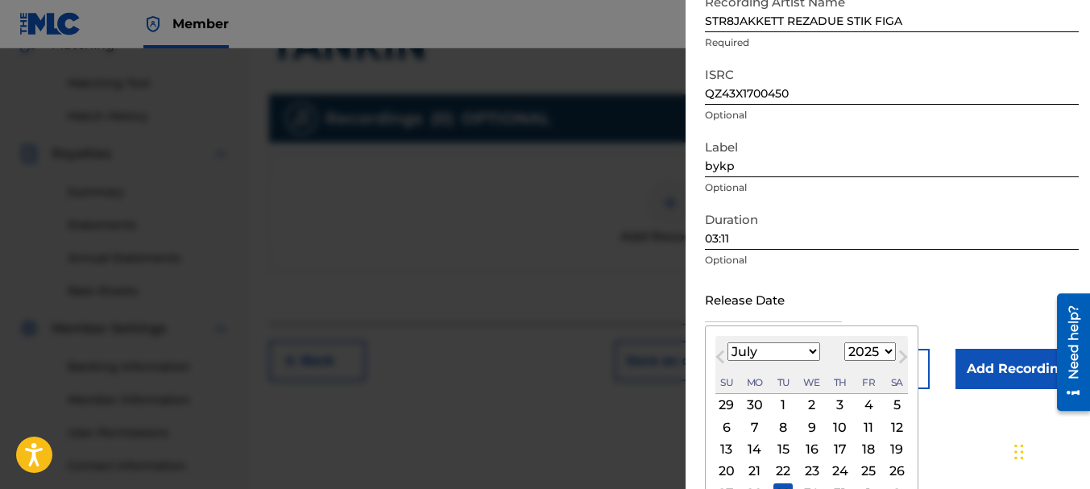
click at [871, 466] on div "25" at bounding box center [868, 471] width 19 height 19
type input "[DATE]"
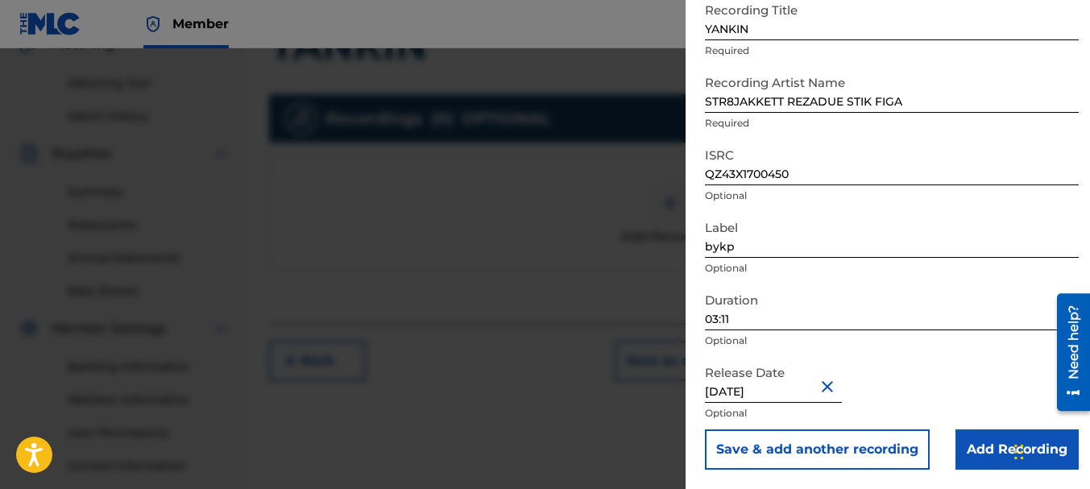
scroll to position [100, 0]
click at [979, 452] on input "Add Recording" at bounding box center [1016, 449] width 123 height 40
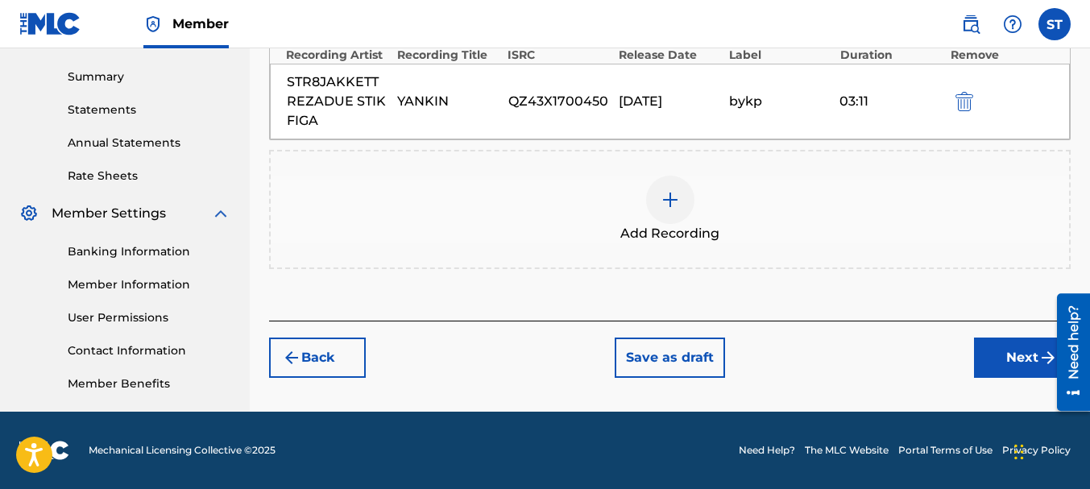
click at [1030, 354] on button "Next" at bounding box center [1022, 357] width 97 height 40
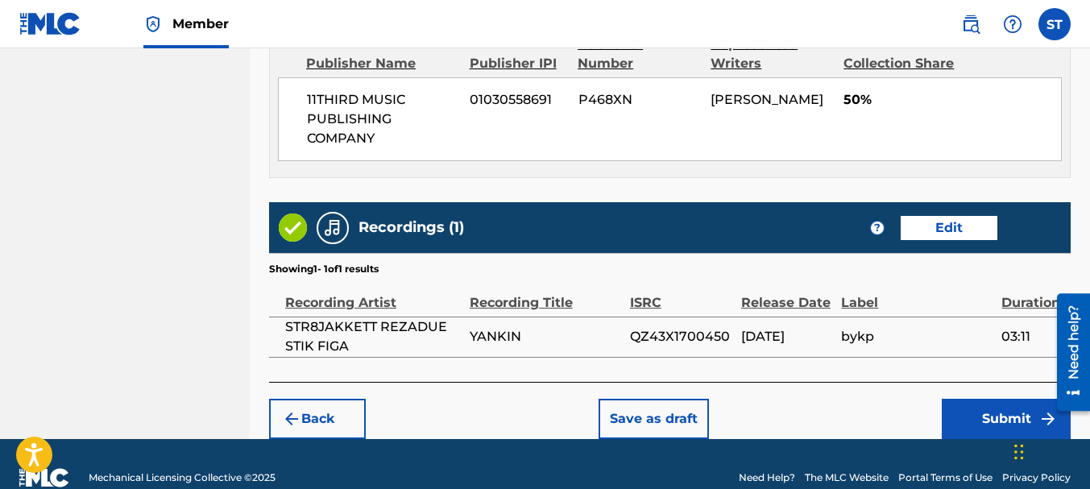
scroll to position [943, 0]
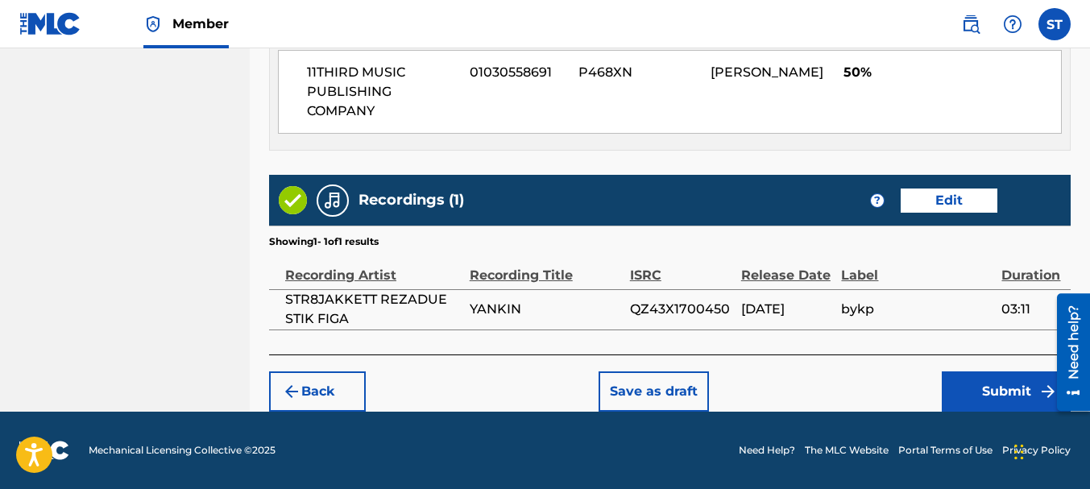
click at [1027, 392] on button "Submit" at bounding box center [1006, 391] width 129 height 40
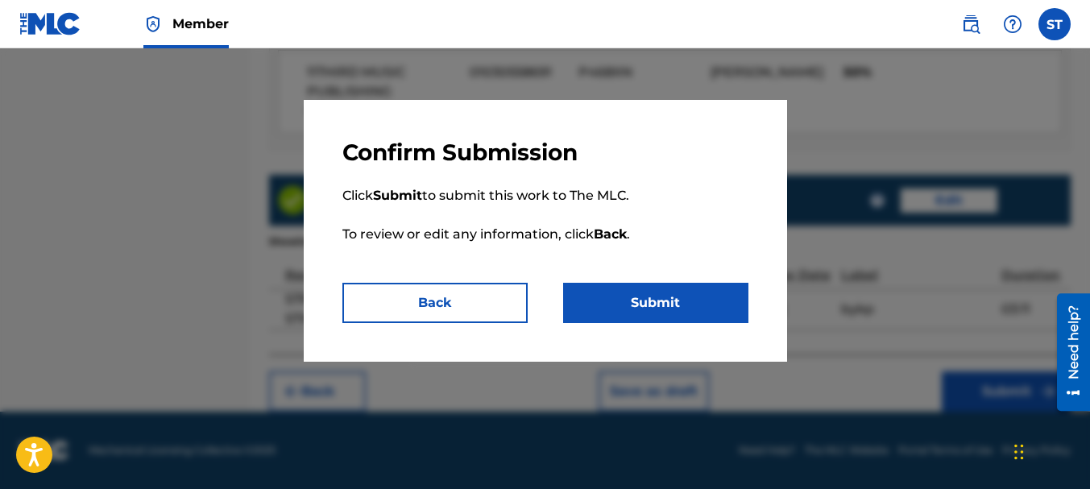
click at [670, 310] on button "Submit" at bounding box center [655, 303] width 185 height 40
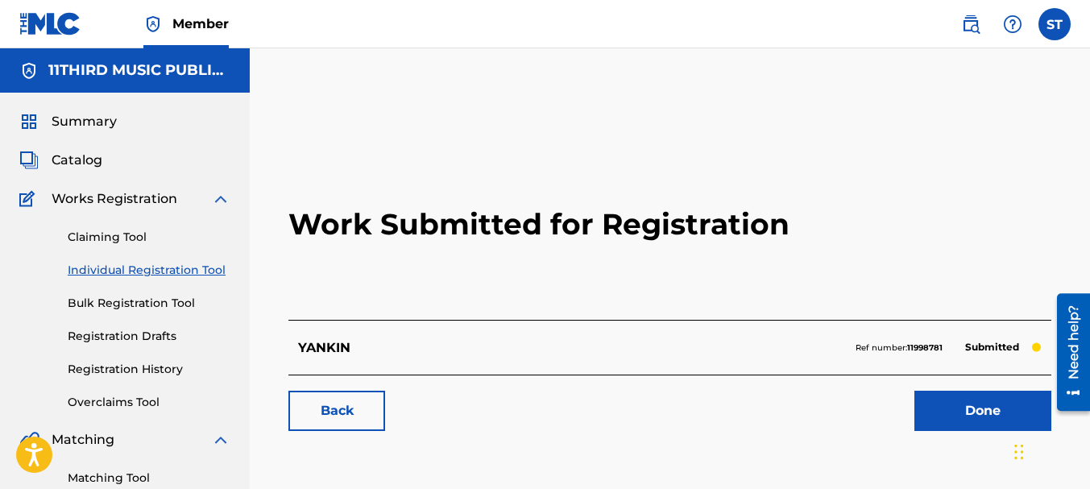
click at [81, 119] on span "Summary" at bounding box center [84, 121] width 65 height 19
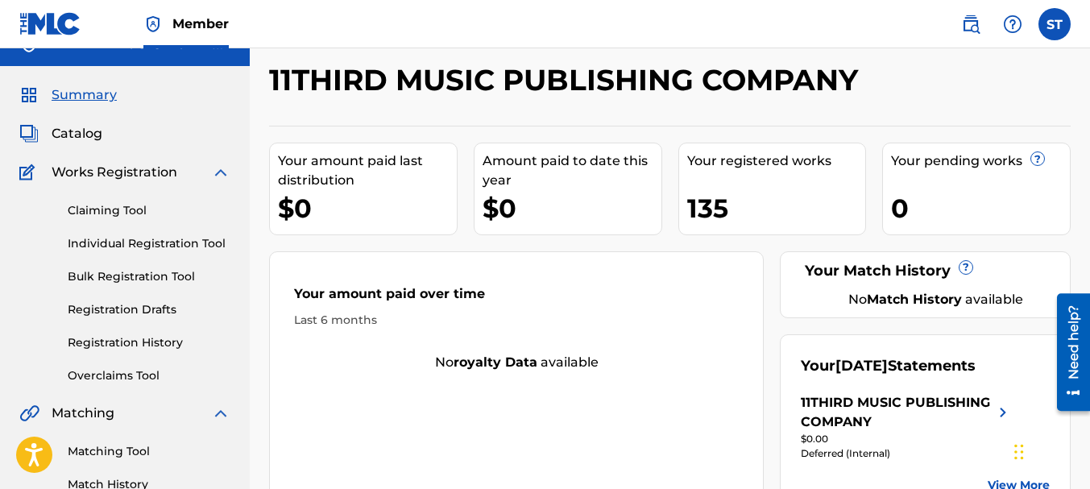
scroll to position [107, 0]
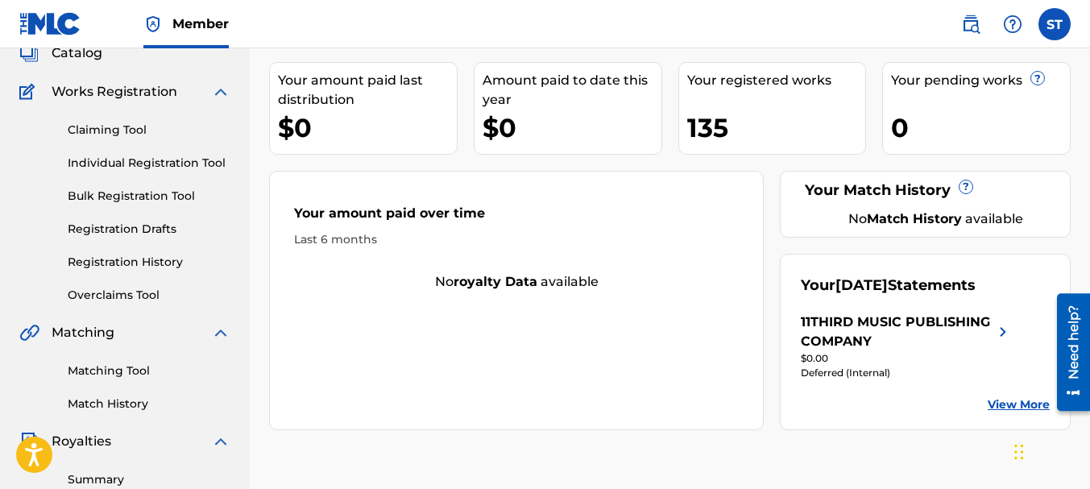
click at [1005, 331] on img at bounding box center [1002, 332] width 19 height 39
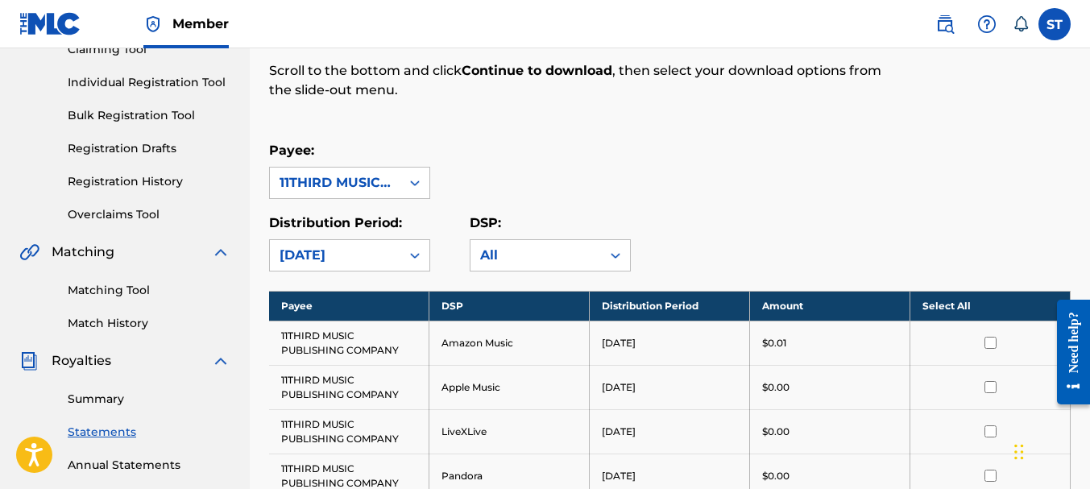
scroll to position [161, 0]
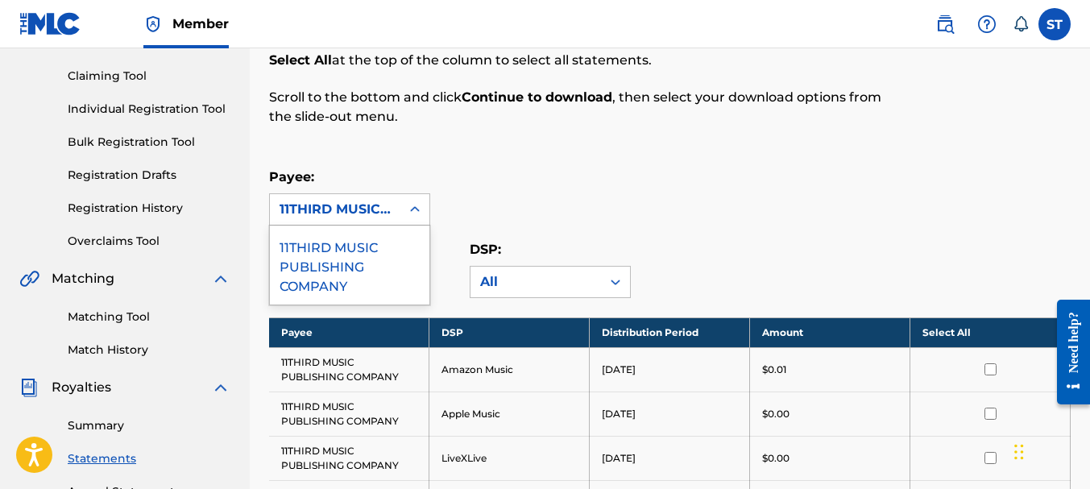
click at [410, 210] on icon at bounding box center [415, 209] width 16 height 16
click at [346, 256] on div "11THIRD MUSIC PUBLISHING COMPANY" at bounding box center [349, 265] width 159 height 79
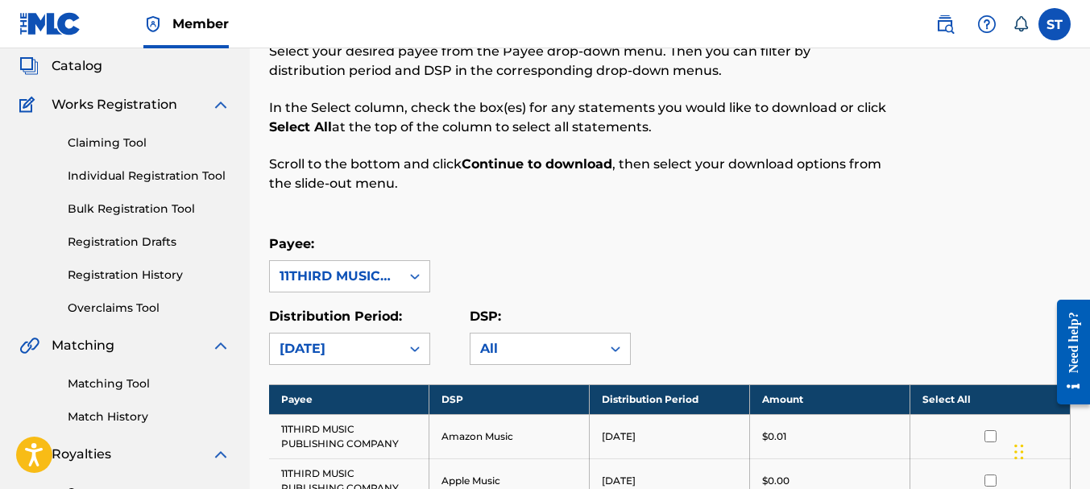
scroll to position [0, 0]
